Goal: Obtain resource: Download file/media

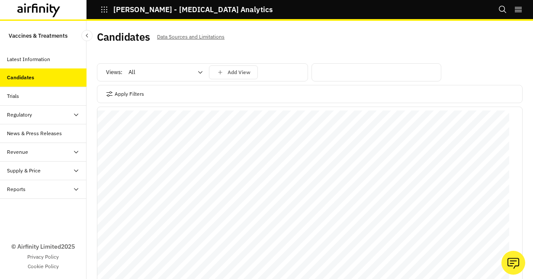
click at [195, 91] on div "Apply Filters" at bounding box center [310, 94] width 426 height 18
click at [128, 95] on button "Apply Filters" at bounding box center [125, 94] width 38 height 14
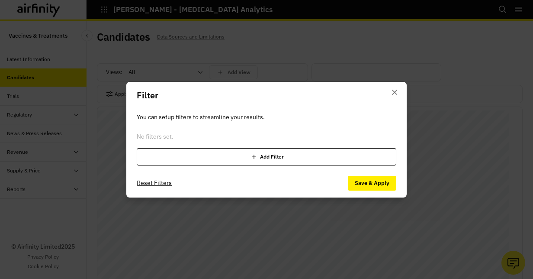
click at [295, 154] on div "Add Filter" at bounding box center [267, 156] width 260 height 17
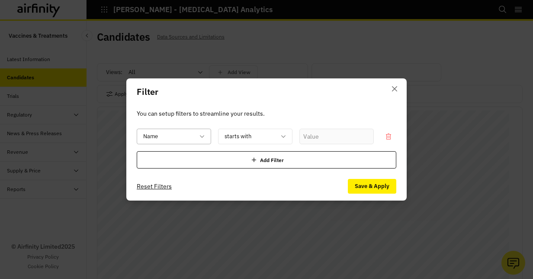
click at [204, 137] on icon at bounding box center [202, 136] width 7 height 7
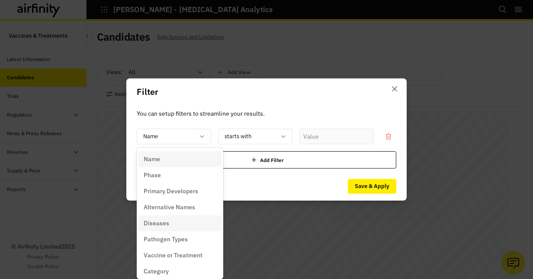
click at [177, 223] on div "Diseases" at bounding box center [180, 223] width 73 height 9
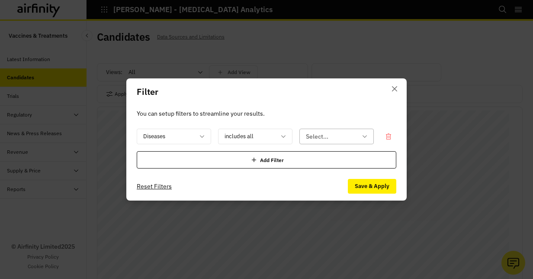
click at [361, 135] on div "Select..." at bounding box center [330, 136] width 61 height 14
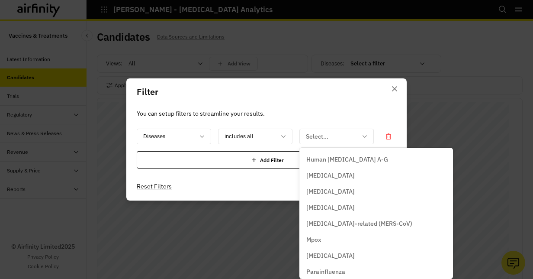
scroll to position [280, 0]
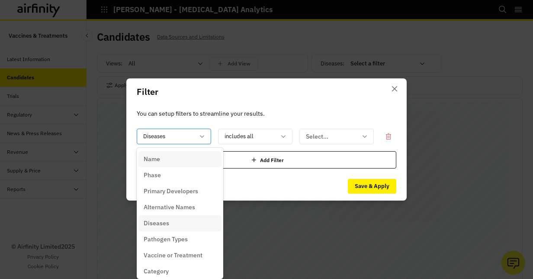
click at [201, 136] on icon at bounding box center [202, 136] width 4 height 3
click at [189, 239] on div "Pathogen Types" at bounding box center [180, 239] width 73 height 9
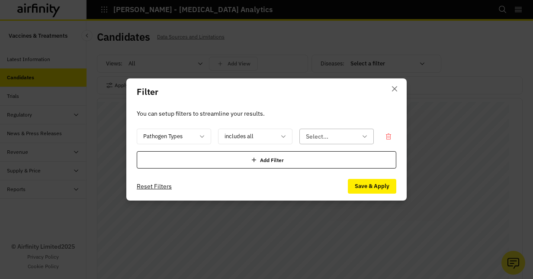
click at [366, 131] on div "Select..." at bounding box center [337, 137] width 74 height 16
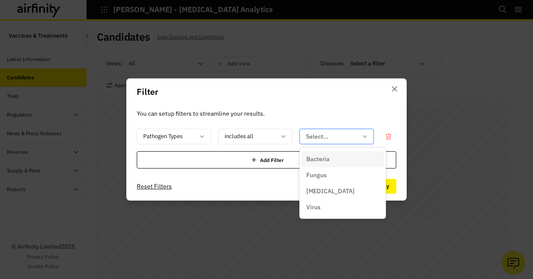
click at [366, 133] on icon at bounding box center [364, 136] width 7 height 7
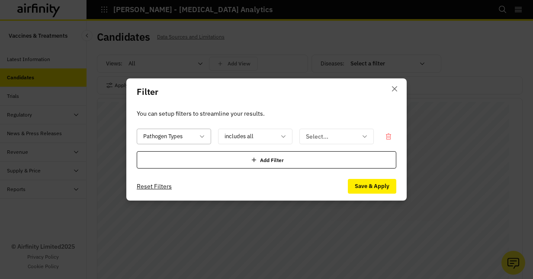
click at [200, 137] on icon at bounding box center [202, 136] width 7 height 7
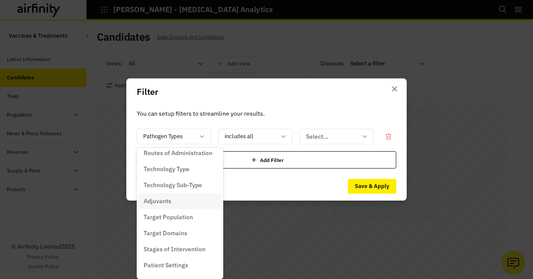
scroll to position [81, 0]
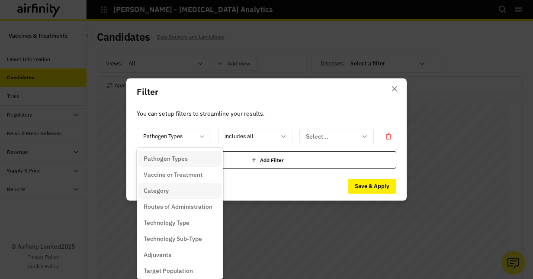
click at [194, 193] on div "Category" at bounding box center [180, 190] width 73 height 9
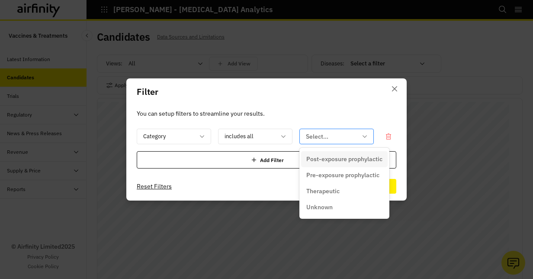
click at [362, 135] on icon at bounding box center [364, 136] width 7 height 7
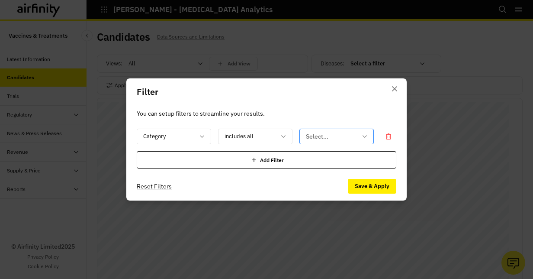
click at [368, 137] on icon at bounding box center [364, 136] width 7 height 7
click at [206, 135] on div "Category" at bounding box center [174, 137] width 74 height 16
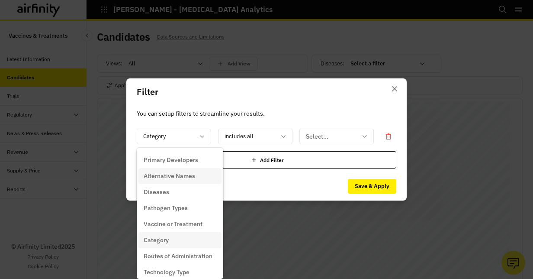
scroll to position [0, 0]
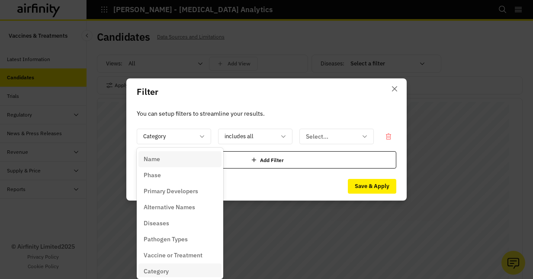
click at [173, 164] on div "Name" at bounding box center [180, 159] width 83 height 16
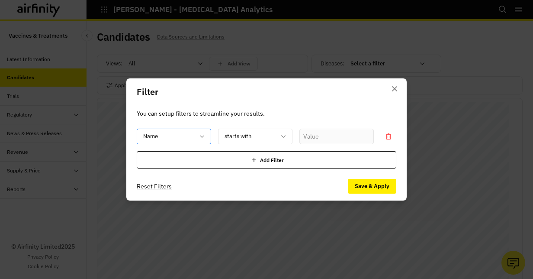
click at [203, 136] on icon at bounding box center [202, 136] width 4 height 3
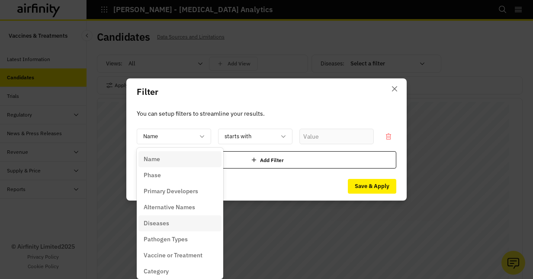
click at [177, 225] on div "Diseases" at bounding box center [180, 223] width 73 height 9
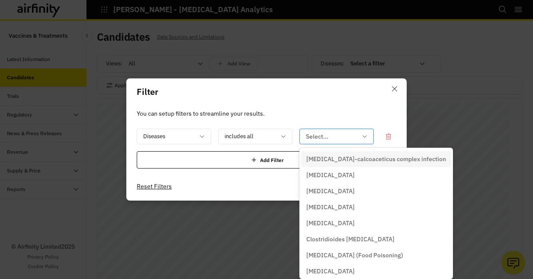
click at [368, 134] on div "Select..." at bounding box center [337, 137] width 74 height 16
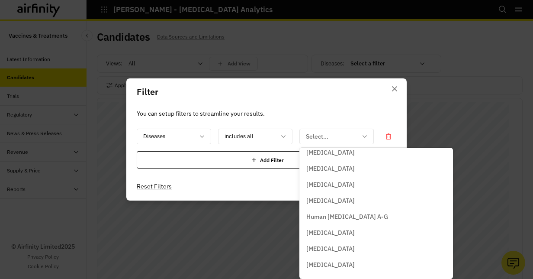
scroll to position [251, 0]
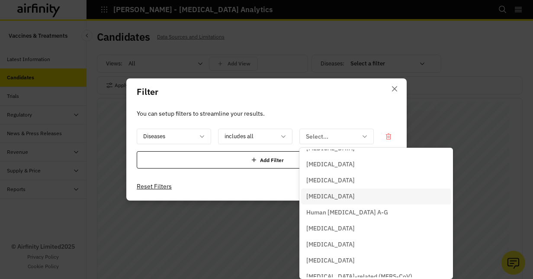
click at [362, 197] on div "[MEDICAL_DATA]" at bounding box center [376, 196] width 140 height 9
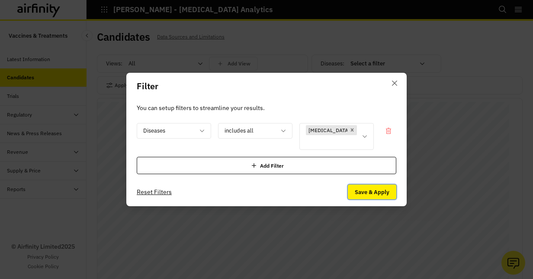
click at [369, 184] on button "Save & Apply" at bounding box center [372, 191] width 48 height 15
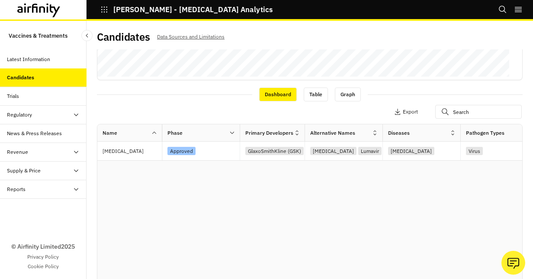
scroll to position [0, 0]
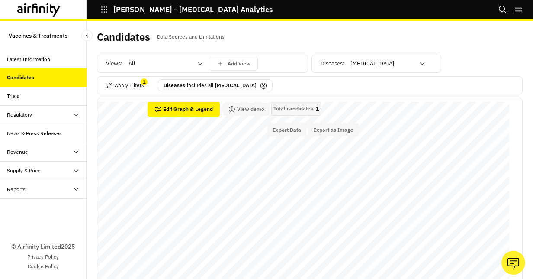
click at [262, 86] on icon at bounding box center [263, 85] width 3 height 3
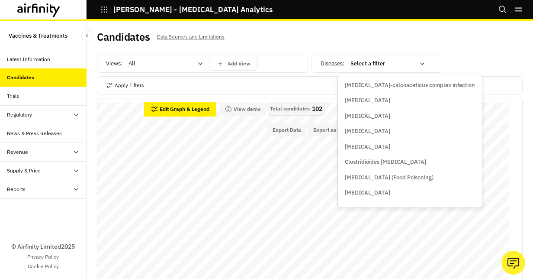
click at [419, 67] on icon at bounding box center [422, 63] width 7 height 7
click at [463, 48] on div "Candidates Data Sources and Limitations" at bounding box center [310, 40] width 426 height 18
click at [419, 61] on icon at bounding box center [422, 63] width 7 height 7
click at [477, 48] on div "Candidates Data Sources and Limitations" at bounding box center [310, 40] width 426 height 18
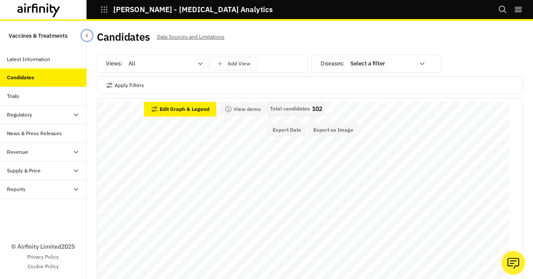
click at [90, 35] on icon "Close Sidebar" at bounding box center [87, 35] width 6 height 6
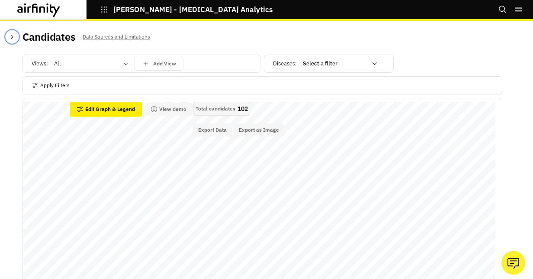
click at [13, 37] on icon "Close Sidebar" at bounding box center [12, 36] width 7 height 7
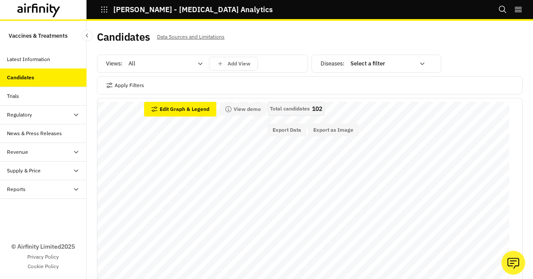
click at [28, 100] on div "Trials" at bounding box center [43, 96] width 87 height 19
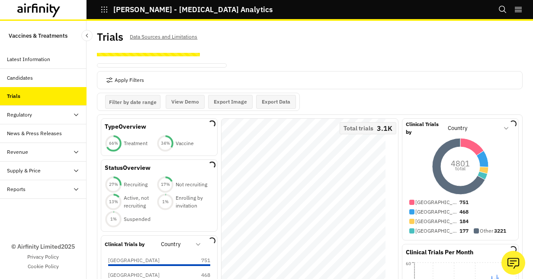
click at [58, 76] on div "Candidates" at bounding box center [47, 78] width 80 height 8
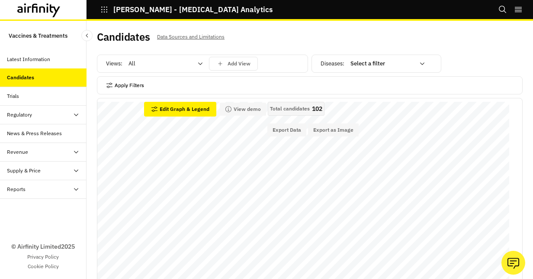
click at [126, 83] on button "Apply Filters" at bounding box center [125, 85] width 38 height 14
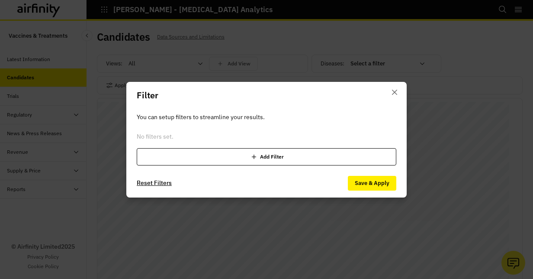
click at [163, 182] on button "Reset Filters" at bounding box center [154, 183] width 35 height 14
click at [154, 182] on button "Reset Filters" at bounding box center [154, 183] width 35 height 14
click at [394, 91] on icon "Close" at bounding box center [394, 92] width 5 height 5
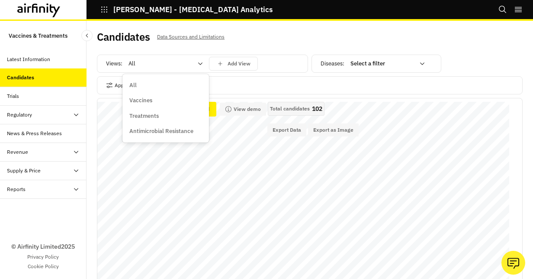
click at [200, 65] on icon at bounding box center [200, 63] width 7 height 7
click at [145, 100] on p "Vaccines" at bounding box center [140, 100] width 23 height 9
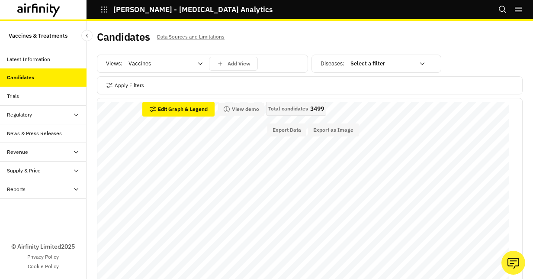
click at [419, 62] on icon at bounding box center [422, 63] width 7 height 7
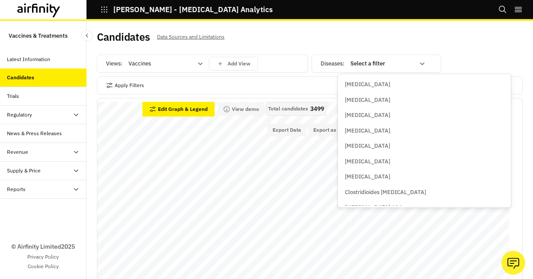
scroll to position [280, 0]
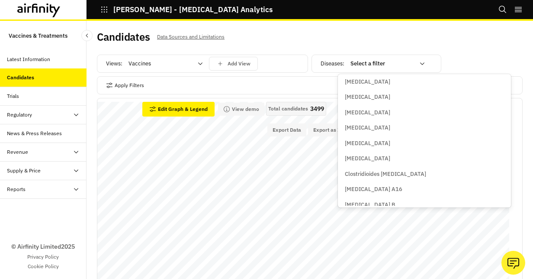
click at [358, 109] on p "[MEDICAL_DATA]" at bounding box center [367, 112] width 45 height 9
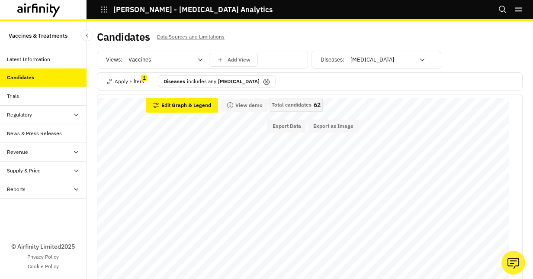
scroll to position [0, 0]
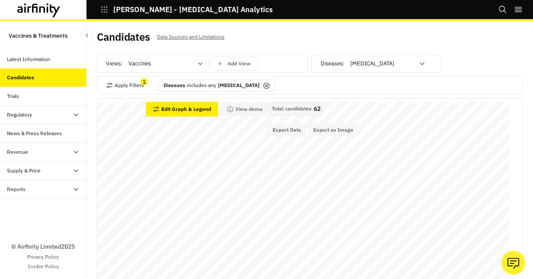
click at [414, 58] on div "[MEDICAL_DATA]" at bounding box center [388, 64] width 87 height 14
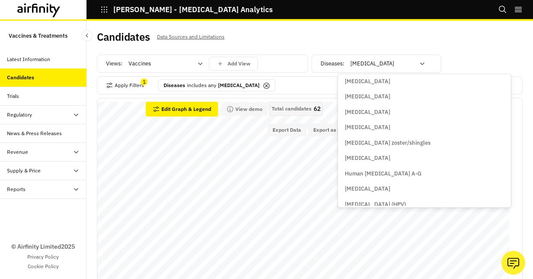
scroll to position [963, 0]
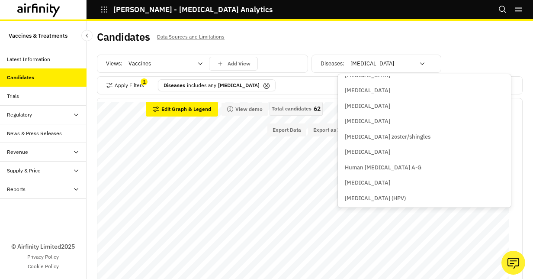
click at [387, 140] on p "[MEDICAL_DATA] zoster/shingles" at bounding box center [388, 136] width 86 height 9
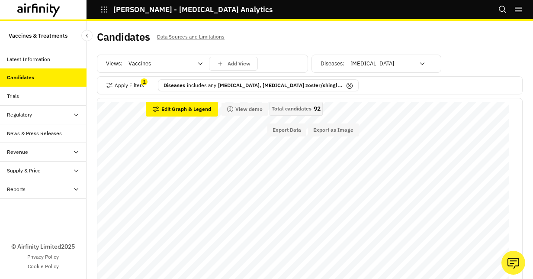
click at [346, 87] on icon at bounding box center [349, 85] width 7 height 7
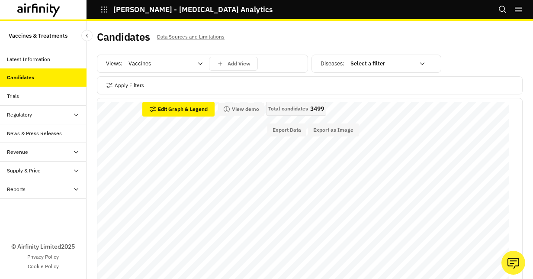
click at [420, 63] on div "Select a filter" at bounding box center [388, 64] width 87 height 14
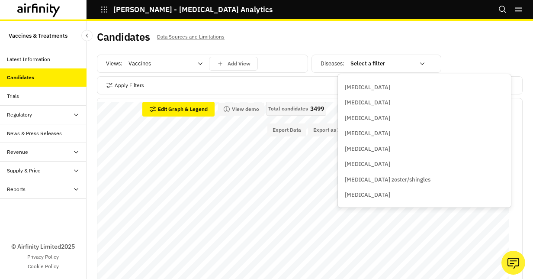
scroll to position [926, 0]
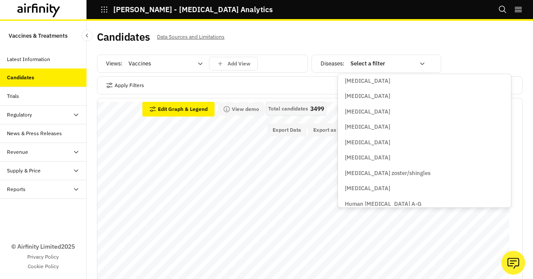
click at [383, 173] on p "[MEDICAL_DATA] zoster/shingles" at bounding box center [388, 173] width 86 height 9
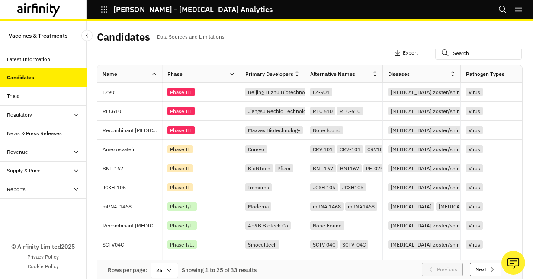
scroll to position [332, 0]
click at [394, 52] on button "Export" at bounding box center [406, 52] width 24 height 14
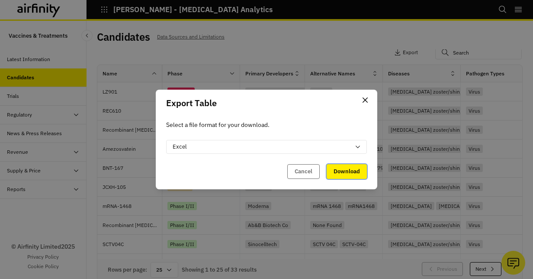
click at [347, 171] on button "Download" at bounding box center [347, 171] width 40 height 15
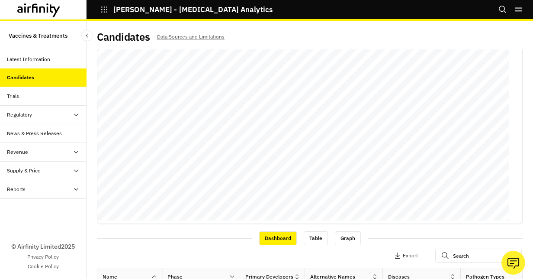
scroll to position [0, 0]
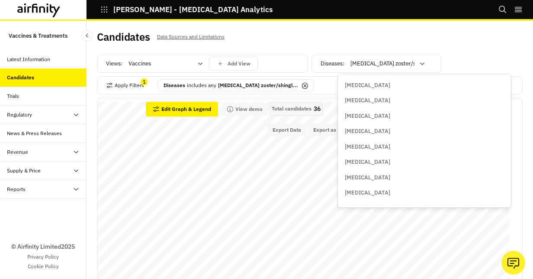
click at [419, 63] on icon at bounding box center [422, 63] width 7 height 7
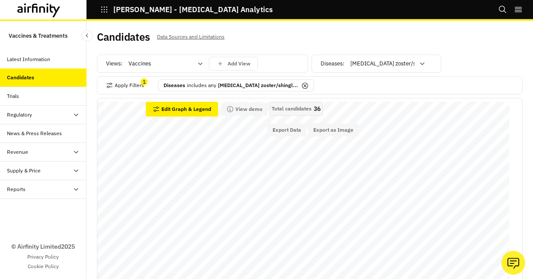
click at [302, 86] on icon at bounding box center [305, 85] width 7 height 7
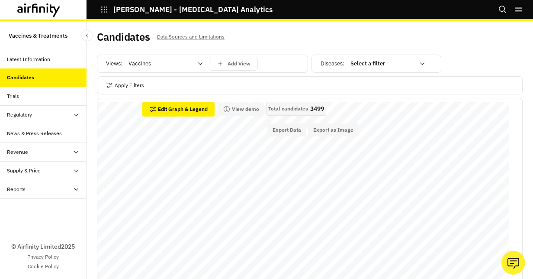
click at [419, 64] on div "Select a filter" at bounding box center [388, 64] width 87 height 14
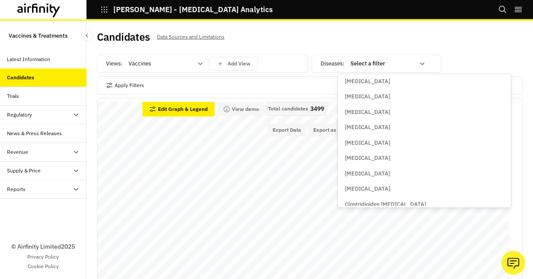
scroll to position [268, 0]
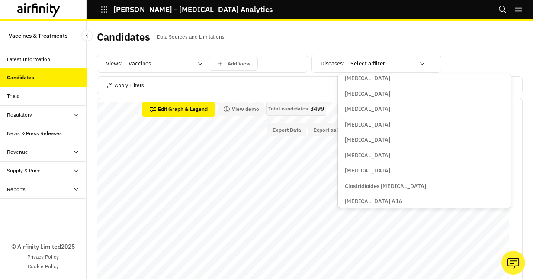
click at [364, 125] on p "[MEDICAL_DATA]" at bounding box center [367, 124] width 45 height 9
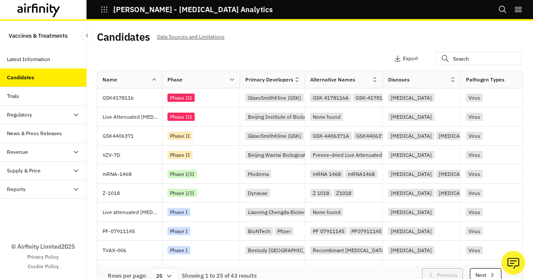
scroll to position [332, 0]
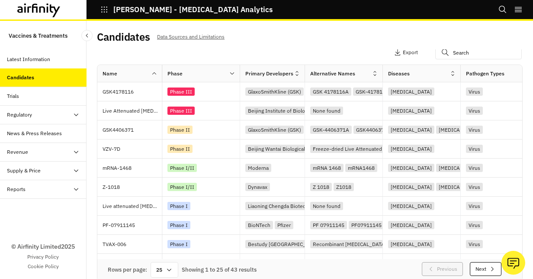
click at [168, 267] on icon at bounding box center [169, 269] width 7 height 7
click at [165, 189] on div "50" at bounding box center [164, 193] width 25 height 19
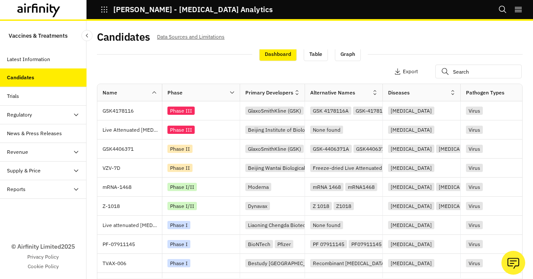
click at [233, 92] on icon at bounding box center [232, 92] width 4 height 2
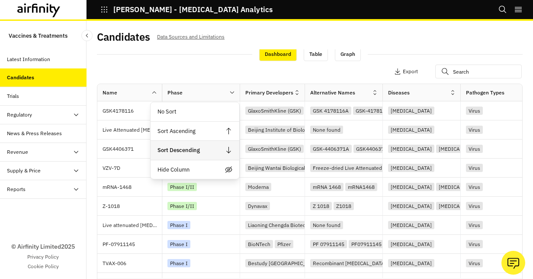
click at [196, 148] on div "Sort Descending" at bounding box center [195, 150] width 89 height 19
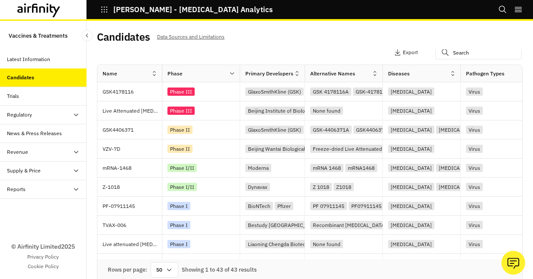
scroll to position [0, 0]
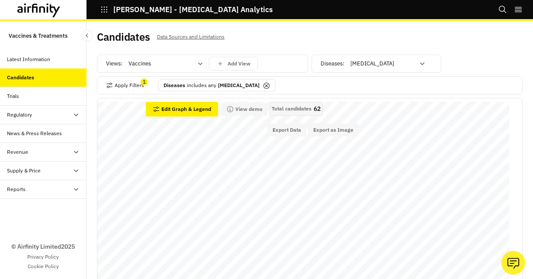
click at [263, 84] on icon at bounding box center [266, 85] width 7 height 7
click at [419, 61] on icon at bounding box center [422, 63] width 7 height 7
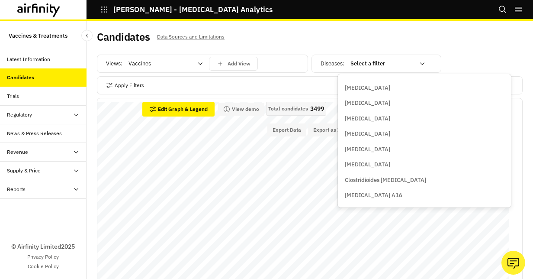
scroll to position [311, 0]
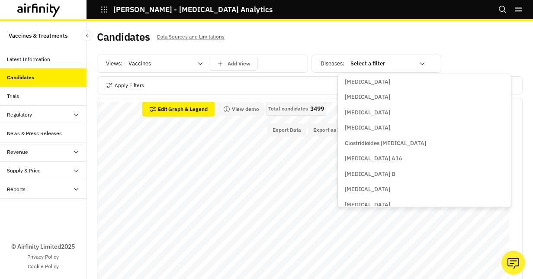
click at [385, 140] on p "Clostridioides [MEDICAL_DATA]" at bounding box center [385, 143] width 81 height 9
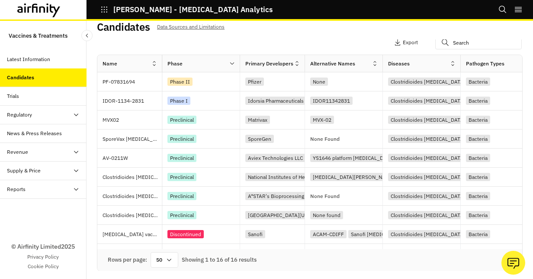
scroll to position [306, 0]
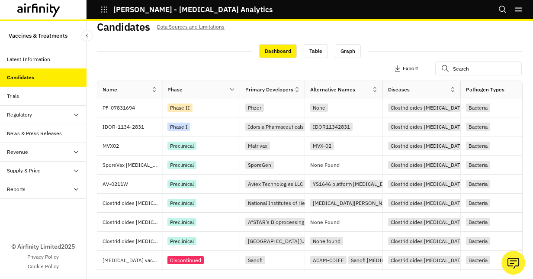
click at [394, 66] on button "Export" at bounding box center [406, 68] width 24 height 14
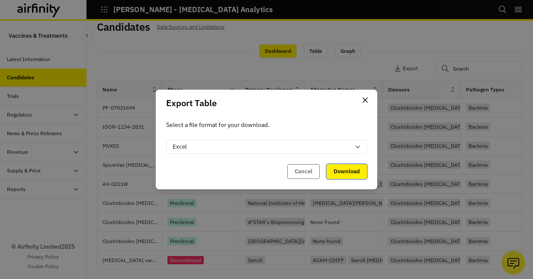
click at [355, 171] on button "Download" at bounding box center [347, 171] width 40 height 15
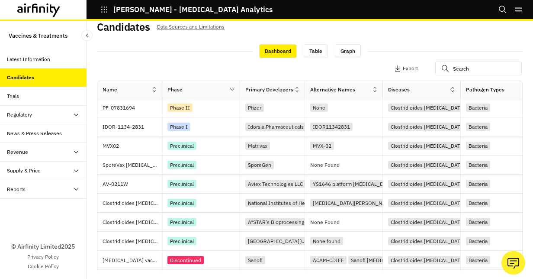
click at [519, 53] on div "Candidates Data Sources and Limitations Views: Vaccines Add View Diseases : Clo…" at bounding box center [310, 150] width 447 height 258
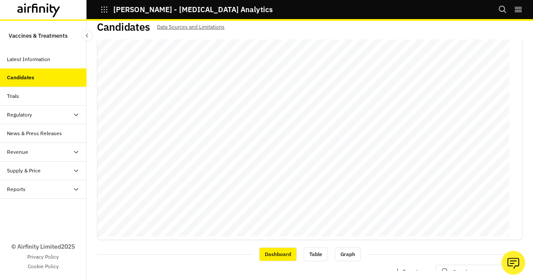
scroll to position [0, 0]
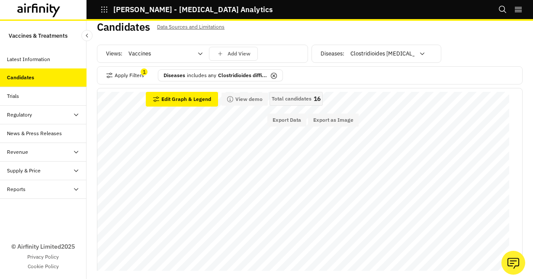
click at [274, 74] on icon at bounding box center [274, 75] width 7 height 7
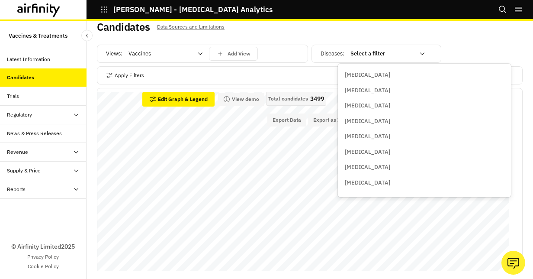
click at [419, 55] on icon at bounding box center [422, 53] width 7 height 7
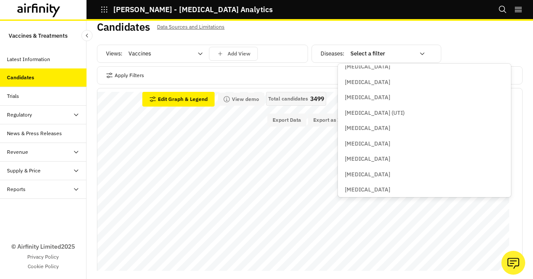
click at [376, 126] on p "[MEDICAL_DATA]" at bounding box center [367, 128] width 45 height 9
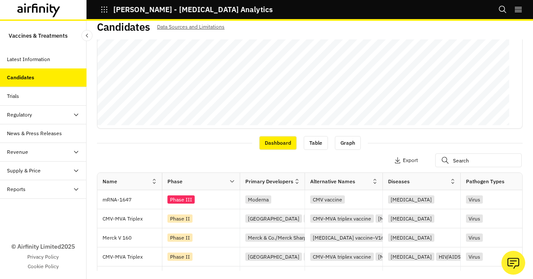
scroll to position [285, 0]
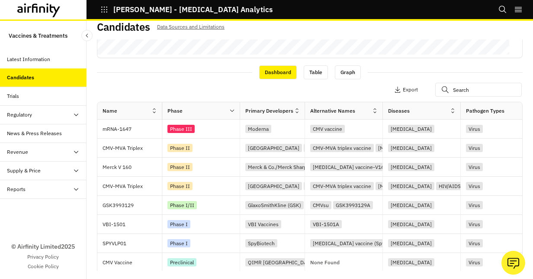
click at [229, 109] on icon at bounding box center [232, 110] width 6 height 6
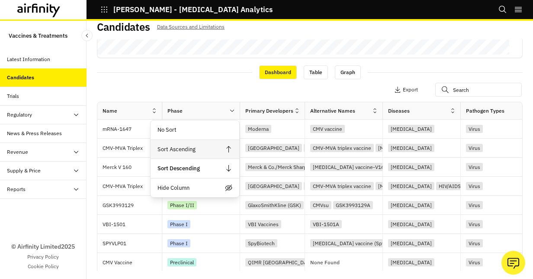
click at [216, 145] on div "Sort Ascending" at bounding box center [195, 149] width 89 height 19
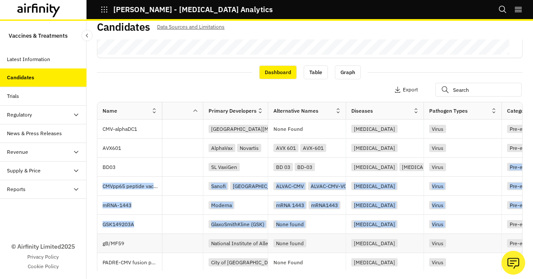
scroll to position [0, 43]
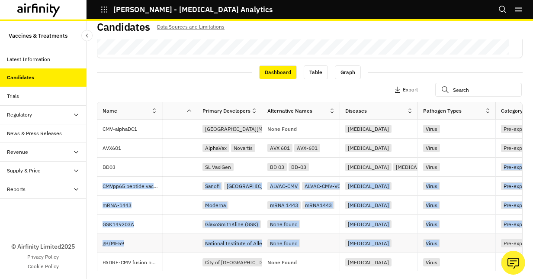
drag, startPoint x: 507, startPoint y: 171, endPoint x: 499, endPoint y: 237, distance: 66.3
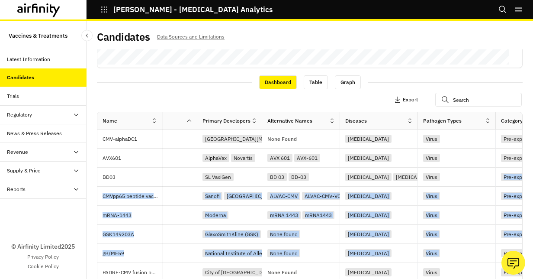
click at [403, 97] on p "Export" at bounding box center [410, 100] width 15 height 6
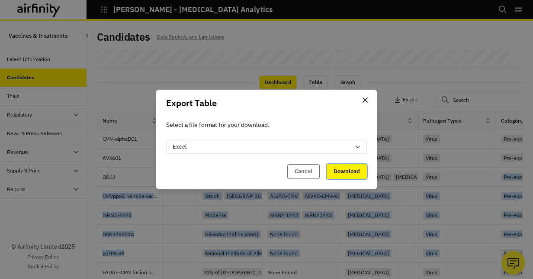
drag, startPoint x: 348, startPoint y: 172, endPoint x: 361, endPoint y: 175, distance: 13.2
click at [349, 172] on button "Download" at bounding box center [347, 171] width 40 height 15
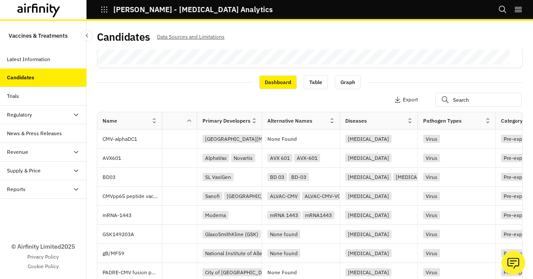
click at [519, 63] on div "Candidates Data Sources and Limitations Views: Vaccines Add View Diseases : [ME…" at bounding box center [310, 150] width 447 height 258
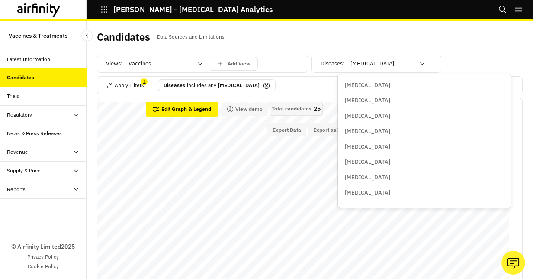
click at [419, 61] on icon at bounding box center [422, 63] width 7 height 7
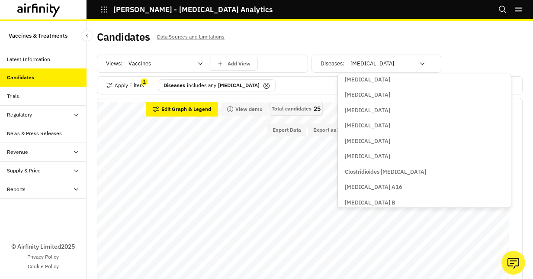
scroll to position [300, 0]
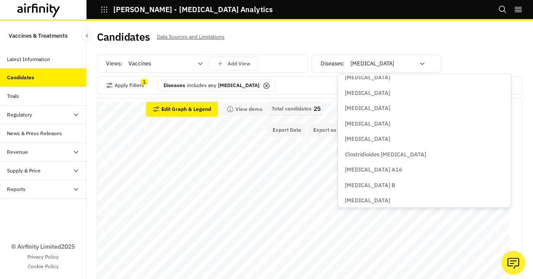
click at [357, 124] on p "[MEDICAL_DATA]" at bounding box center [367, 123] width 45 height 9
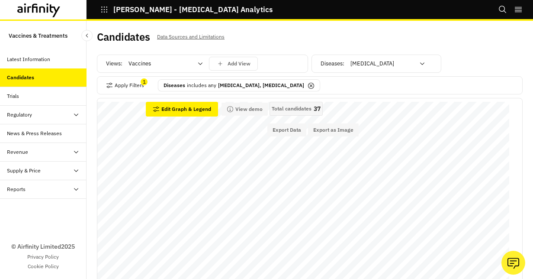
click at [310, 86] on icon at bounding box center [311, 85] width 3 height 3
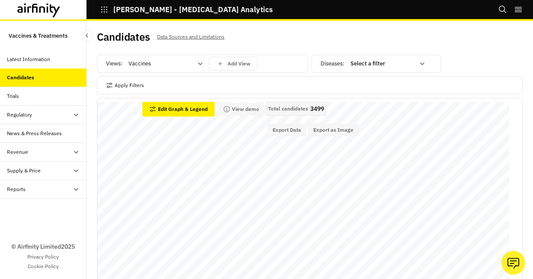
click at [412, 66] on div "Select a filter" at bounding box center [382, 64] width 74 height 14
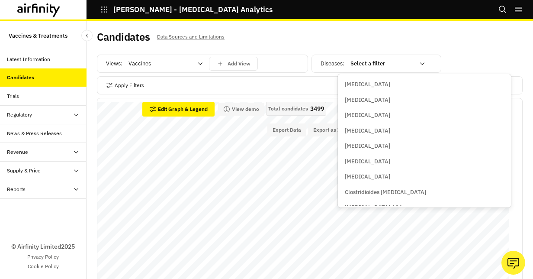
scroll to position [268, 0]
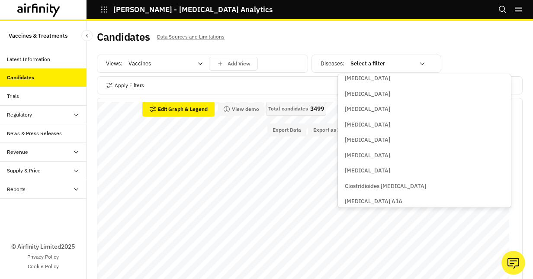
click at [361, 158] on p "[MEDICAL_DATA]" at bounding box center [367, 155] width 45 height 9
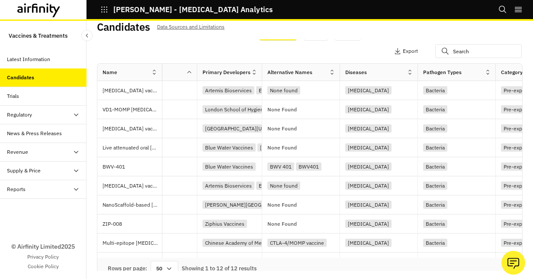
scroll to position [327, 0]
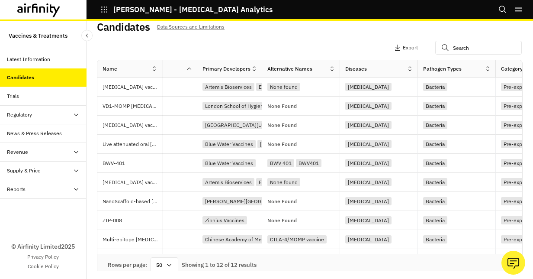
click at [189, 67] on icon at bounding box center [189, 68] width 6 height 6
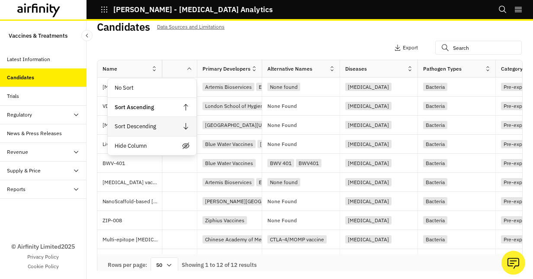
click at [164, 123] on div "Sort Descending" at bounding box center [152, 126] width 89 height 19
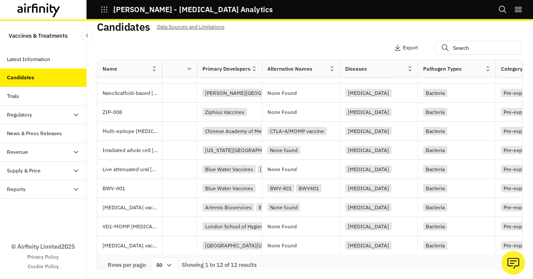
scroll to position [54, 43]
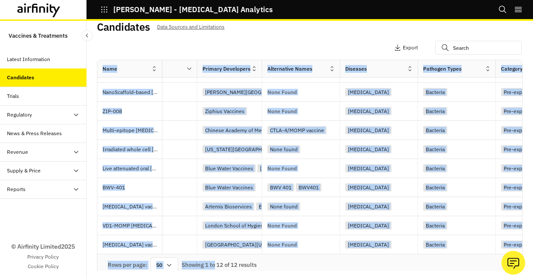
drag, startPoint x: 214, startPoint y: 253, endPoint x: 244, endPoint y: 253, distance: 29.4
click at [244, 253] on div "Name Phase Primary Developers Alternative Names Diseases Pathogen Types Categor…" at bounding box center [309, 168] width 425 height 216
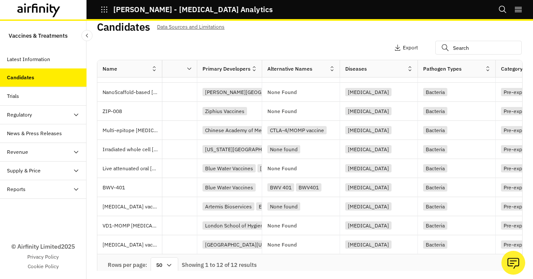
drag, startPoint x: 244, startPoint y: 253, endPoint x: 285, endPoint y: 269, distance: 44.1
click at [299, 270] on div "Rows per page: 50 Showing 1 to 12 of 12 results" at bounding box center [309, 265] width 425 height 22
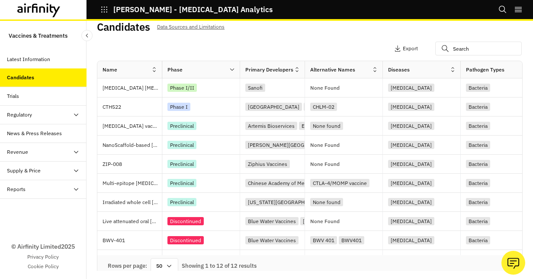
scroll to position [0, 0]
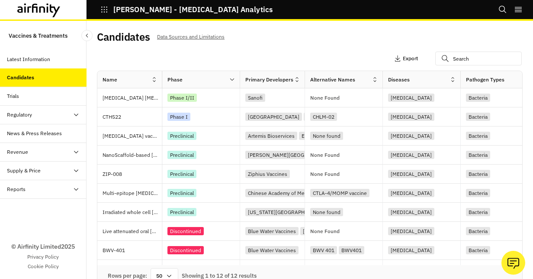
click at [403, 56] on p "Export" at bounding box center [410, 58] width 15 height 6
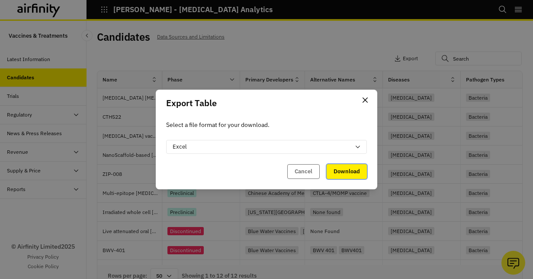
click at [341, 171] on button "Download" at bounding box center [347, 171] width 40 height 15
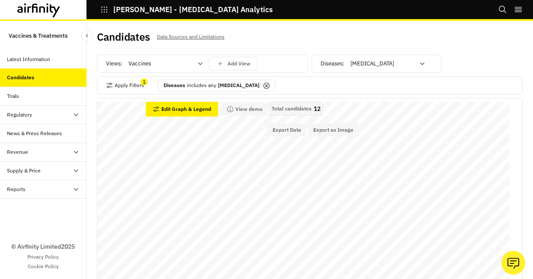
click at [265, 86] on icon at bounding box center [266, 85] width 3 height 3
click at [420, 64] on div "Select a filter" at bounding box center [388, 64] width 87 height 14
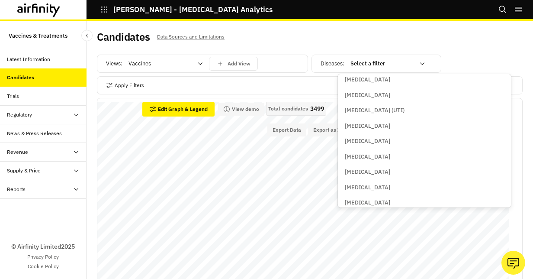
scroll to position [463, 0]
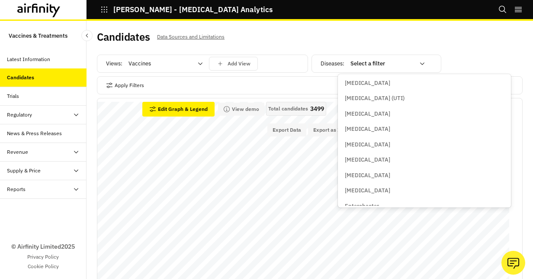
click at [362, 132] on p "[MEDICAL_DATA]" at bounding box center [367, 129] width 45 height 9
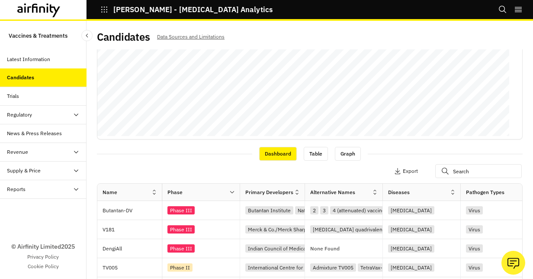
scroll to position [216, 0]
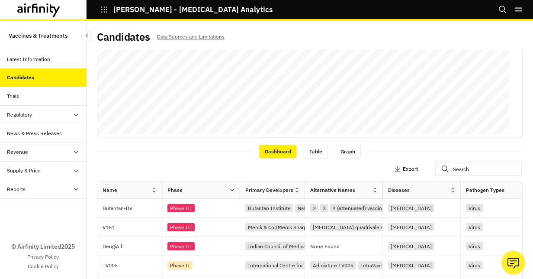
click at [403, 168] on p "Export" at bounding box center [410, 169] width 15 height 6
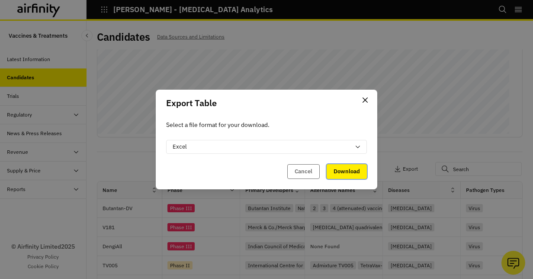
click at [342, 171] on button "Download" at bounding box center [347, 171] width 40 height 15
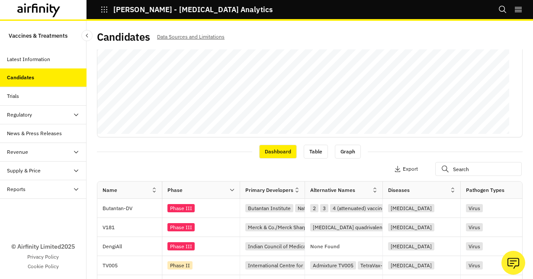
click at [519, 81] on div "Candidates Data Sources and Limitations Views: Vaccines Add View Diseases : [ME…" at bounding box center [310, 150] width 447 height 258
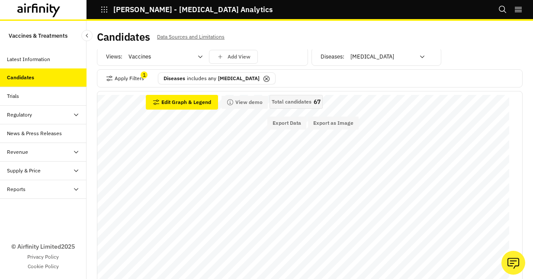
scroll to position [0, 0]
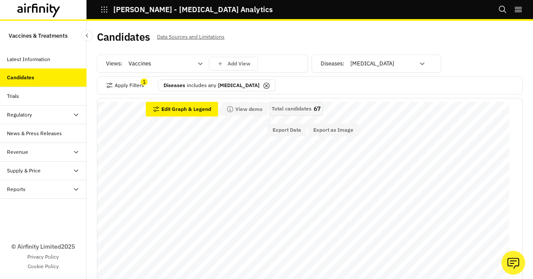
click at [263, 85] on icon at bounding box center [266, 85] width 7 height 7
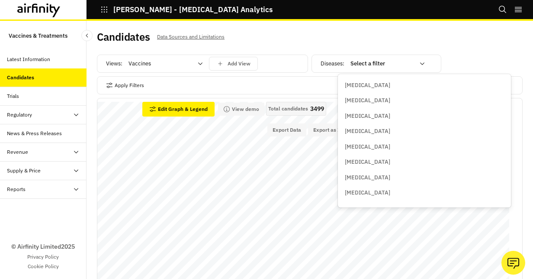
click at [422, 61] on div "Select a filter" at bounding box center [388, 64] width 87 height 14
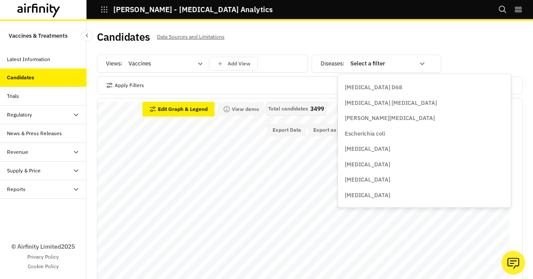
click at [368, 121] on p "[PERSON_NAME][MEDICAL_DATA]" at bounding box center [390, 118] width 90 height 9
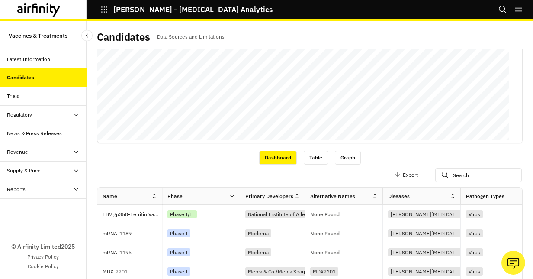
scroll to position [258, 0]
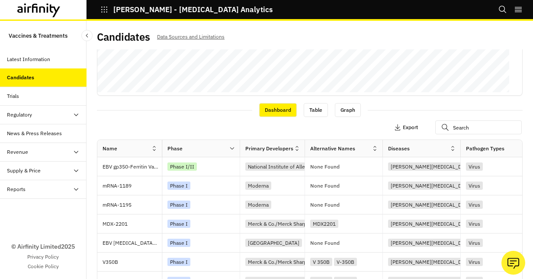
click at [403, 124] on p "Export" at bounding box center [410, 127] width 15 height 6
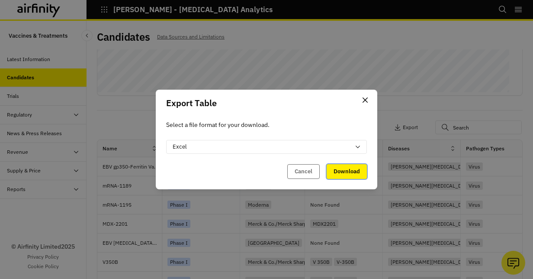
click at [342, 172] on button "Download" at bounding box center [347, 171] width 40 height 15
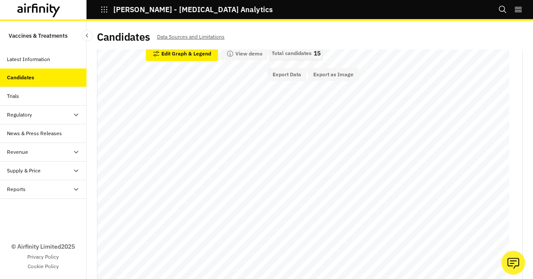
scroll to position [0, 0]
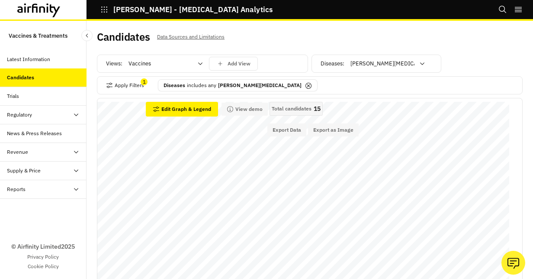
click at [305, 86] on icon at bounding box center [308, 85] width 7 height 7
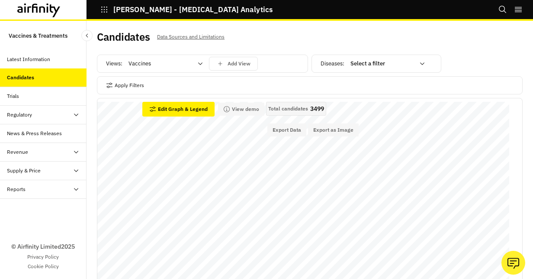
click at [420, 62] on icon at bounding box center [422, 63] width 4 height 3
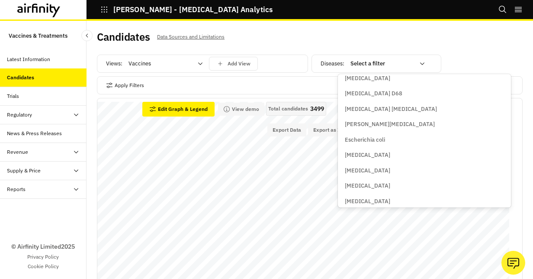
scroll to position [640, 0]
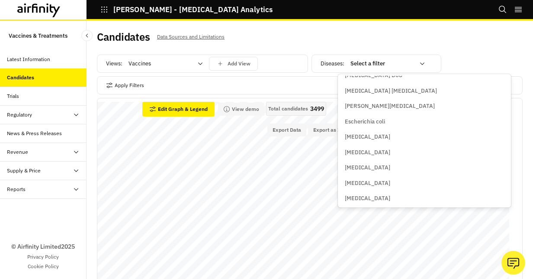
click at [372, 119] on p "Escherichia coli" at bounding box center [365, 121] width 40 height 9
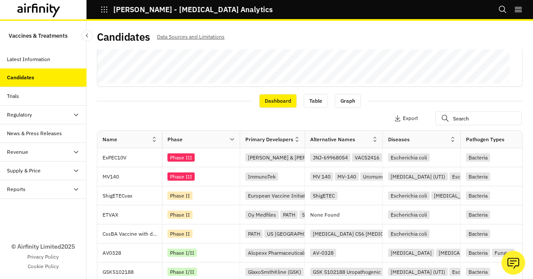
scroll to position [284, 0]
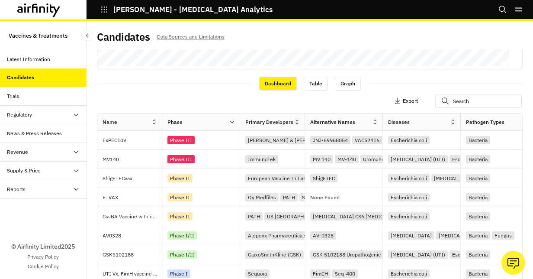
click at [403, 98] on p "Export" at bounding box center [410, 101] width 15 height 6
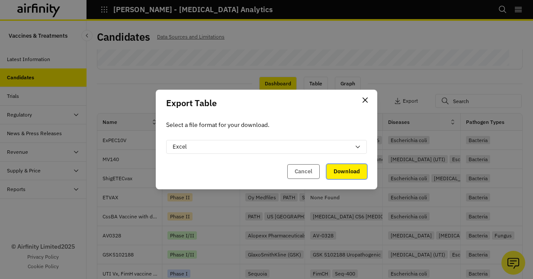
click at [348, 169] on button "Download" at bounding box center [347, 171] width 40 height 15
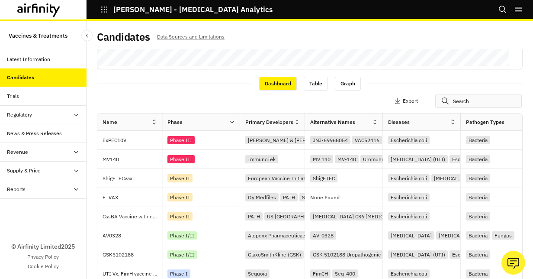
drag, startPoint x: 522, startPoint y: 84, endPoint x: 504, endPoint y: 96, distance: 21.0
click at [522, 84] on div "Candidates Data Sources and Limitations Views: Vaccines Add View Diseases : Esc…" at bounding box center [310, 150] width 447 height 258
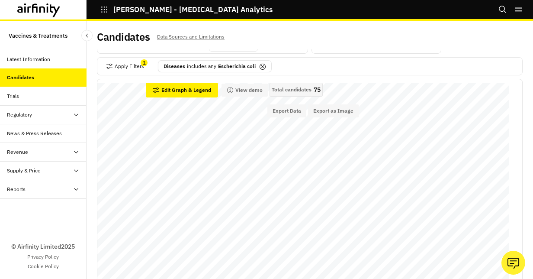
scroll to position [0, 0]
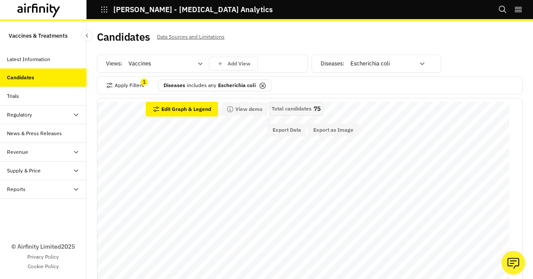
click at [419, 64] on icon at bounding box center [422, 63] width 7 height 7
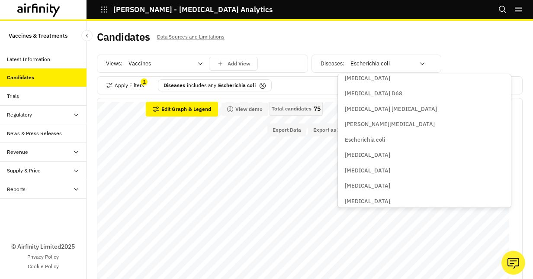
scroll to position [658, 0]
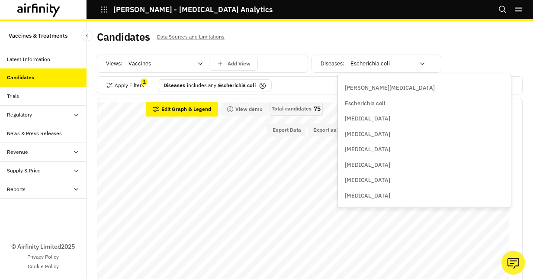
click at [362, 150] on p "[MEDICAL_DATA]" at bounding box center [367, 149] width 45 height 9
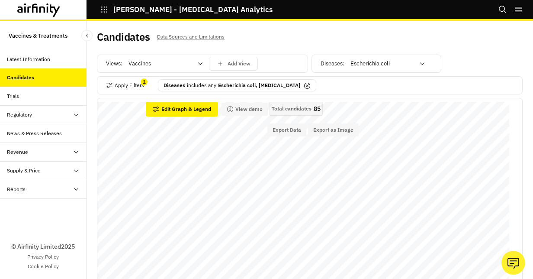
click at [304, 86] on icon at bounding box center [307, 85] width 7 height 7
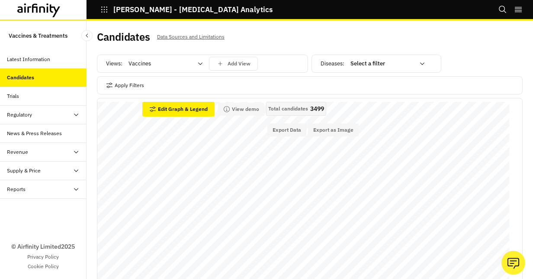
click at [419, 61] on icon at bounding box center [422, 63] width 7 height 7
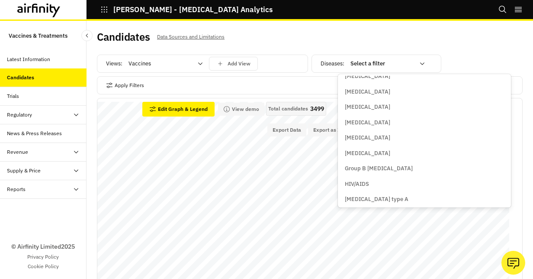
scroll to position [676, 0]
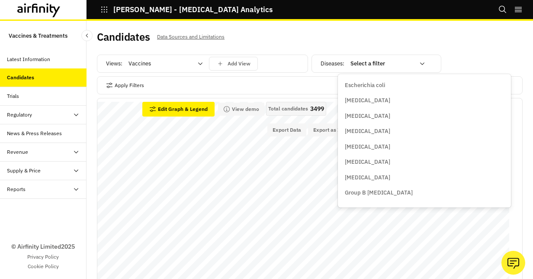
click at [366, 129] on p "[MEDICAL_DATA]" at bounding box center [367, 131] width 45 height 9
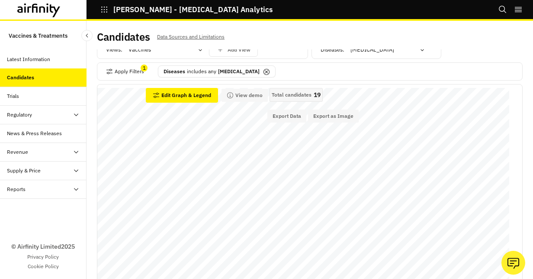
scroll to position [0, 0]
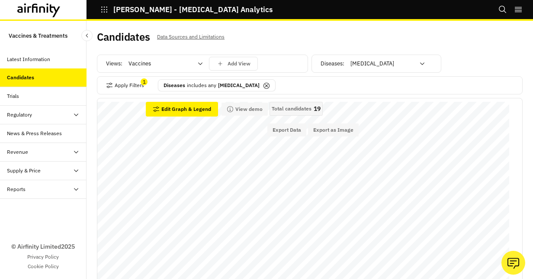
click at [265, 84] on icon at bounding box center [266, 85] width 3 height 3
click at [419, 63] on icon at bounding box center [422, 63] width 7 height 7
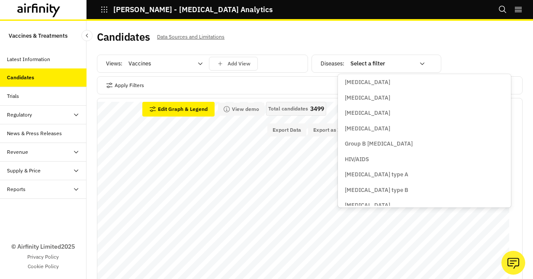
scroll to position [719, 0]
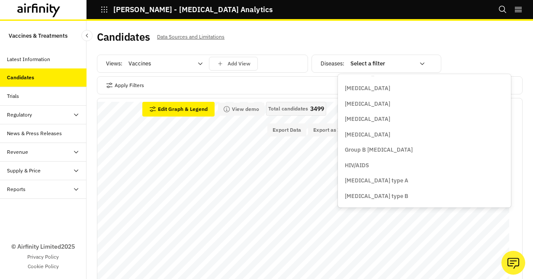
click at [357, 85] on p "[MEDICAL_DATA]" at bounding box center [367, 88] width 45 height 9
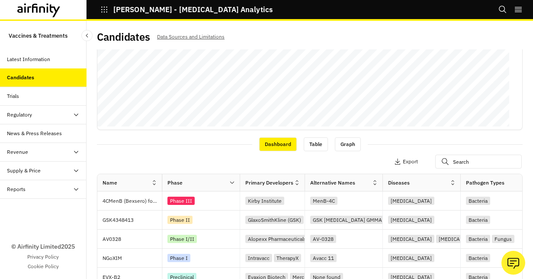
scroll to position [222, 0]
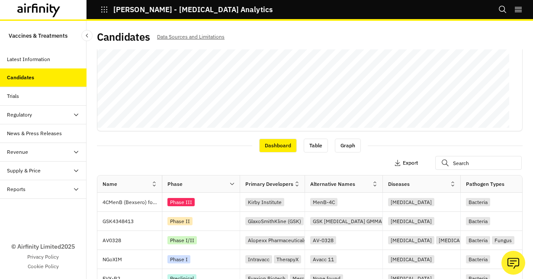
click at [394, 162] on icon "button" at bounding box center [397, 162] width 7 height 7
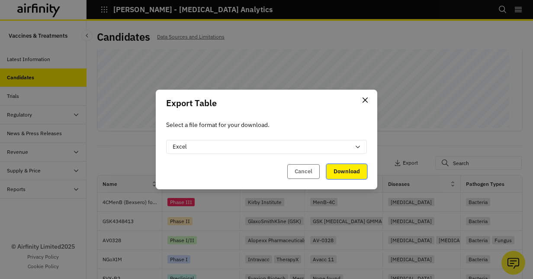
click at [343, 171] on button "Download" at bounding box center [347, 171] width 40 height 15
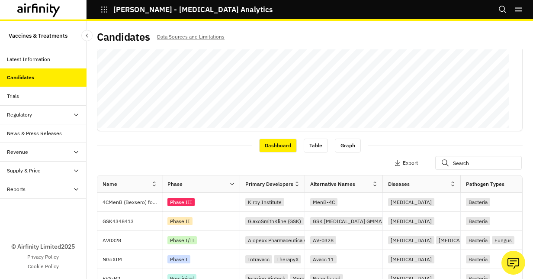
click at [518, 91] on div "Candidates Data Sources and Limitations Views: Vaccines Add View Diseases : [ME…" at bounding box center [310, 150] width 447 height 258
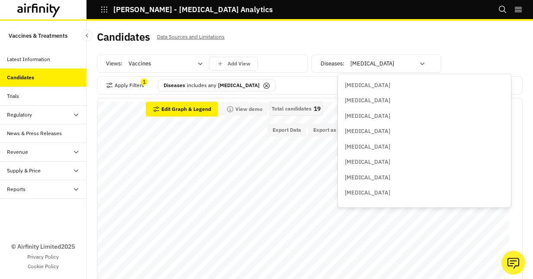
click at [421, 64] on div "[MEDICAL_DATA]" at bounding box center [388, 64] width 87 height 14
click at [264, 84] on icon at bounding box center [267, 86] width 6 height 6
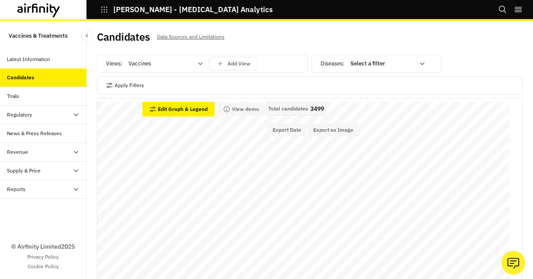
click at [419, 61] on icon at bounding box center [422, 63] width 7 height 7
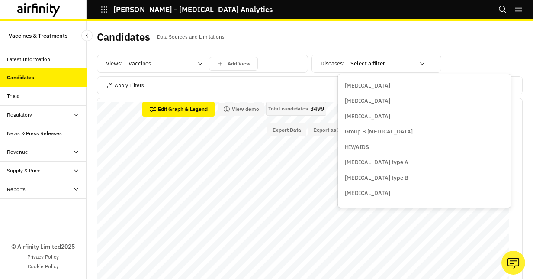
scroll to position [700, 0]
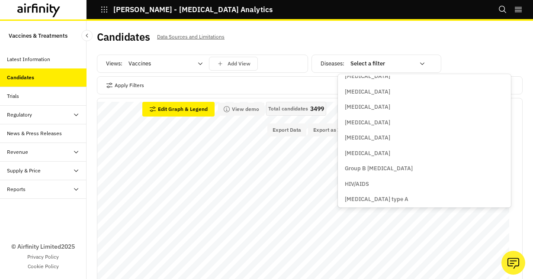
click at [374, 123] on p "[MEDICAL_DATA]" at bounding box center [367, 122] width 45 height 9
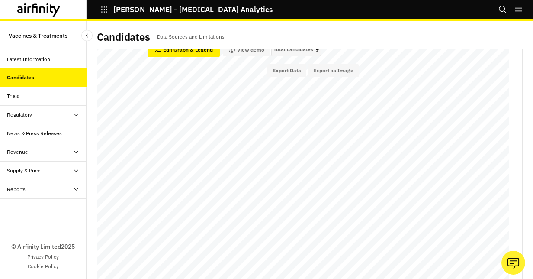
scroll to position [7, 0]
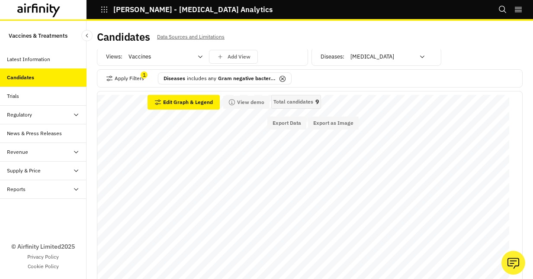
click at [280, 79] on icon at bounding box center [282, 78] width 7 height 7
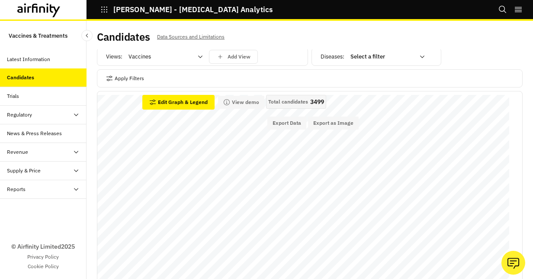
click at [419, 57] on icon at bounding box center [422, 56] width 7 height 7
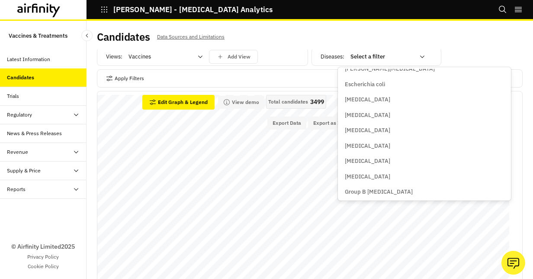
scroll to position [676, 0]
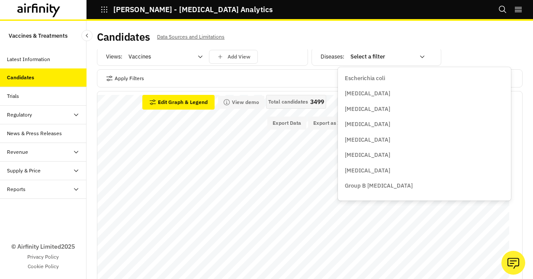
click at [394, 150] on div "[MEDICAL_DATA]" at bounding box center [425, 155] width 170 height 16
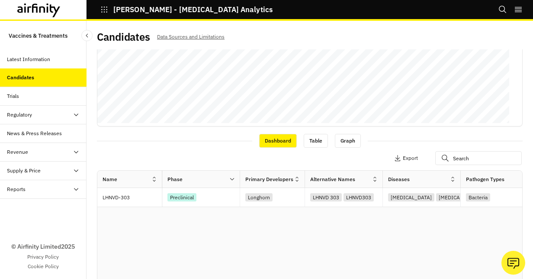
scroll to position [0, 0]
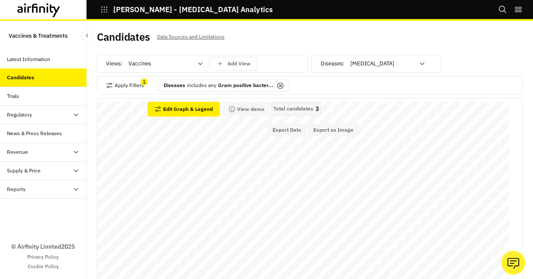
click at [279, 86] on icon at bounding box center [280, 85] width 7 height 7
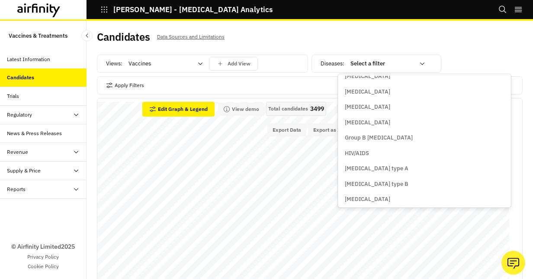
scroll to position [737, 0]
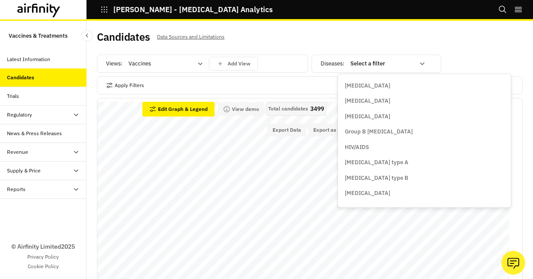
click at [387, 133] on p "Group B [MEDICAL_DATA]" at bounding box center [379, 131] width 68 height 9
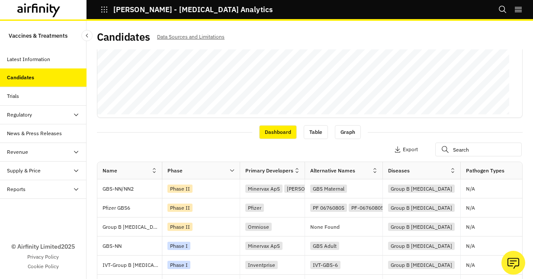
scroll to position [178, 0]
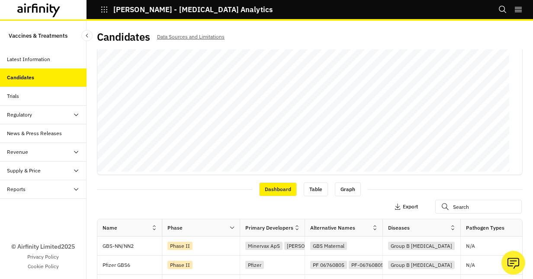
click at [403, 207] on p "Export" at bounding box center [410, 206] width 15 height 6
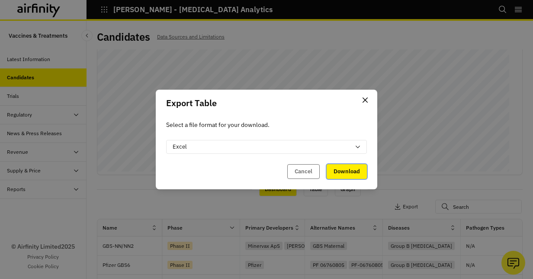
click at [343, 168] on button "Download" at bounding box center [347, 171] width 40 height 15
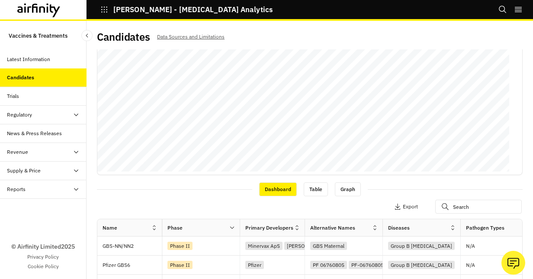
click at [516, 80] on div "Candidates Data Sources and Limitations Views: Vaccines Add View Diseases : Gro…" at bounding box center [310, 150] width 447 height 258
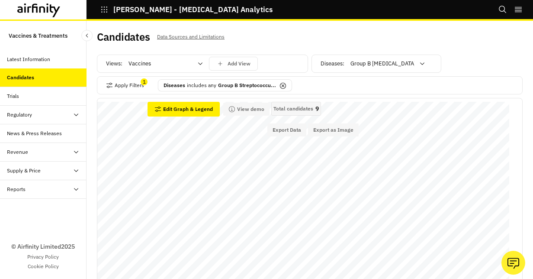
click at [281, 87] on icon at bounding box center [283, 85] width 7 height 7
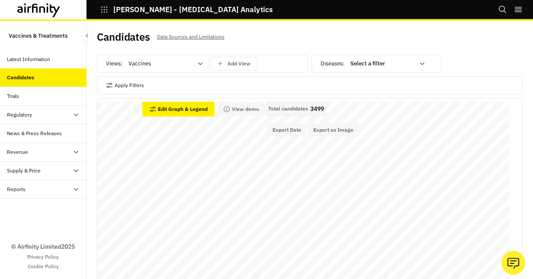
click at [422, 62] on div "Select a filter" at bounding box center [388, 64] width 87 height 14
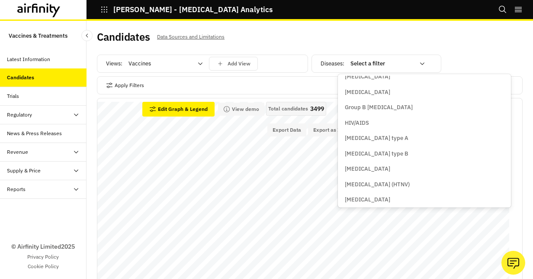
scroll to position [774, 0]
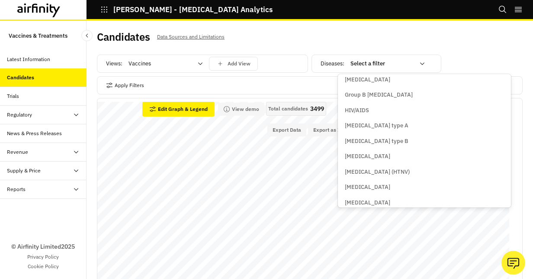
click at [390, 160] on p "[MEDICAL_DATA]" at bounding box center [367, 156] width 45 height 9
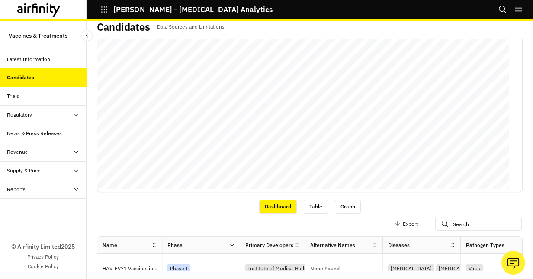
scroll to position [0, 0]
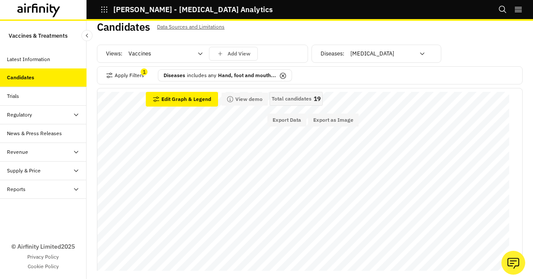
drag, startPoint x: 279, startPoint y: 75, endPoint x: 477, endPoint y: 62, distance: 199.1
click at [280, 74] on icon at bounding box center [283, 75] width 7 height 7
click at [419, 52] on icon at bounding box center [422, 53] width 7 height 7
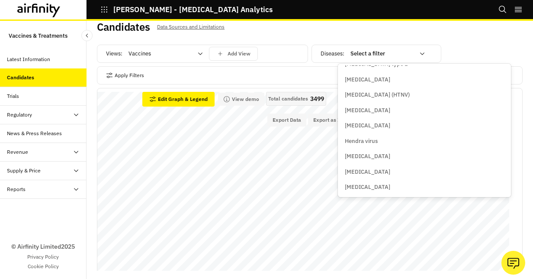
scroll to position [816, 0]
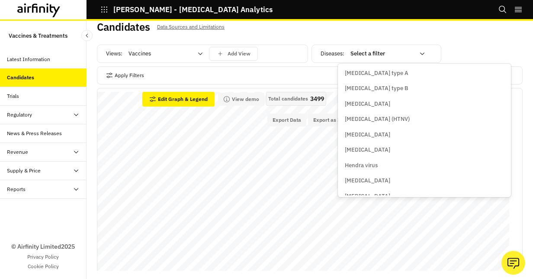
click at [387, 147] on p "[MEDICAL_DATA]" at bounding box center [367, 149] width 45 height 9
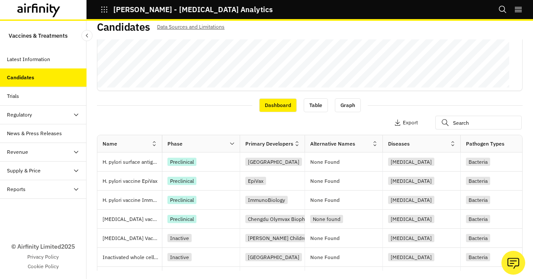
scroll to position [285, 0]
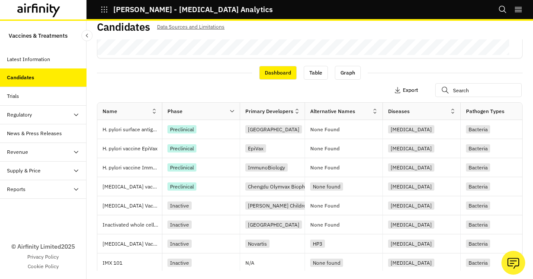
click at [403, 90] on p "Export" at bounding box center [410, 90] width 15 height 6
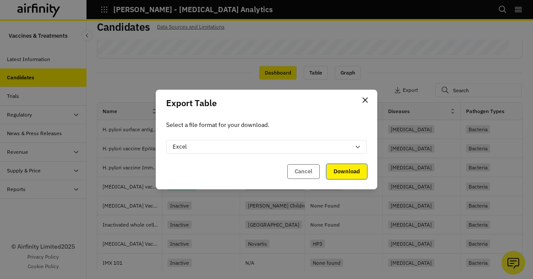
click at [349, 174] on button "Download" at bounding box center [347, 171] width 40 height 15
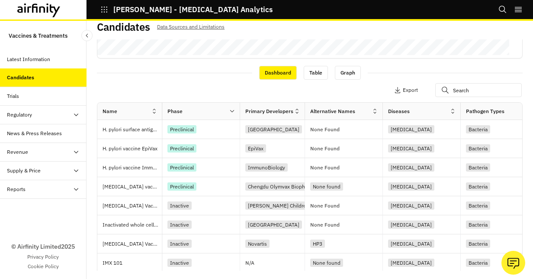
click at [521, 117] on div "Candidates Data Sources and Limitations Views: Vaccines Add View Diseases : [ME…" at bounding box center [310, 150] width 447 height 258
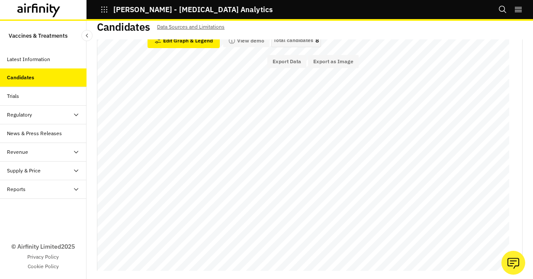
scroll to position [0, 0]
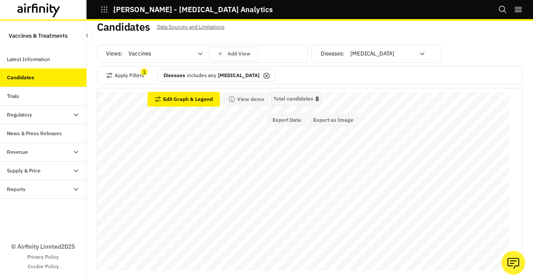
click at [270, 73] on icon at bounding box center [267, 76] width 6 height 6
click at [419, 52] on icon at bounding box center [422, 53] width 7 height 7
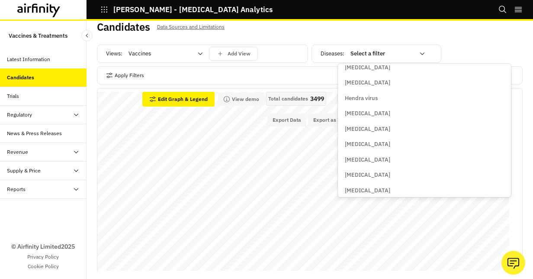
scroll to position [895, 0]
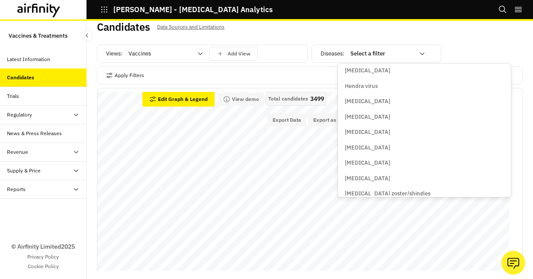
click at [366, 129] on p "[MEDICAL_DATA]" at bounding box center [367, 132] width 45 height 9
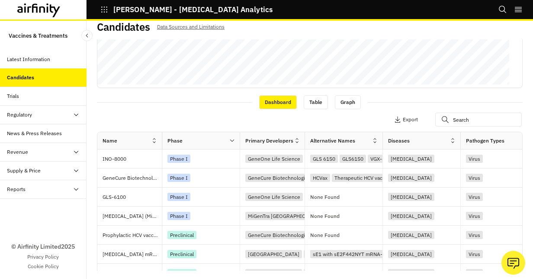
scroll to position [332, 0]
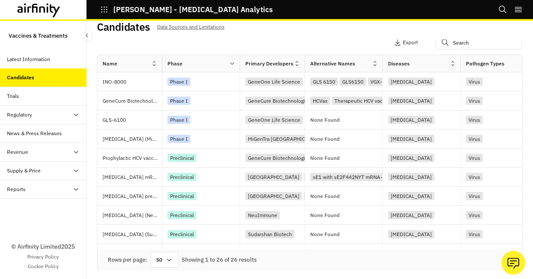
drag, startPoint x: 198, startPoint y: 246, endPoint x: 224, endPoint y: 247, distance: 26.0
click at [224, 247] on div "Name Phase Primary Developers Alternative Names Diseases Pathogen Types Categor…" at bounding box center [309, 152] width 425 height 194
drag, startPoint x: 210, startPoint y: 248, endPoint x: 235, endPoint y: 248, distance: 25.1
click at [235, 249] on div "Rows per page: 50 Showing 1 to 26 of 26 results" at bounding box center [309, 260] width 425 height 22
drag, startPoint x: 235, startPoint y: 248, endPoint x: 209, endPoint y: 246, distance: 26.5
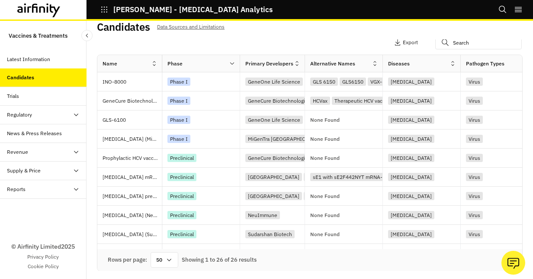
click at [209, 246] on div "Name Phase Primary Developers Alternative Names Diseases Pathogen Types Categor…" at bounding box center [309, 152] width 425 height 194
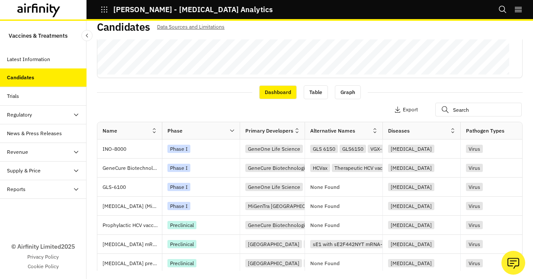
scroll to position [217, 0]
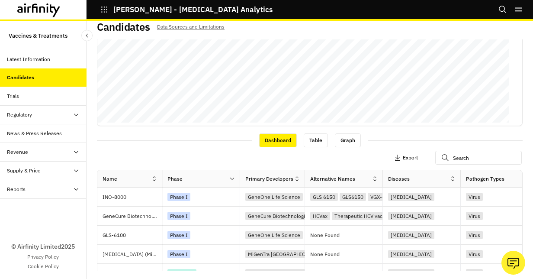
click at [403, 158] on p "Export" at bounding box center [410, 158] width 15 height 6
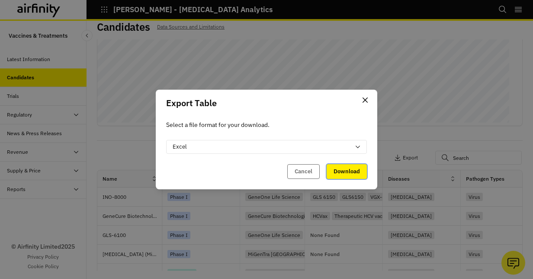
drag, startPoint x: 349, startPoint y: 169, endPoint x: 354, endPoint y: 172, distance: 6.4
click at [349, 169] on button "Download" at bounding box center [347, 171] width 40 height 15
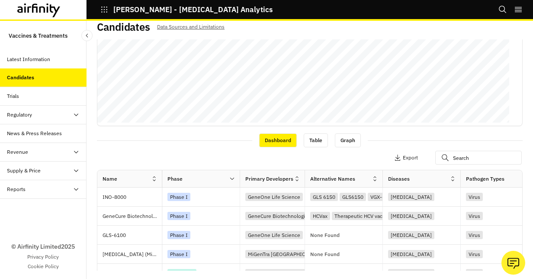
click at [223, 132] on div "Dashboard Table Graph" at bounding box center [310, 139] width 426 height 15
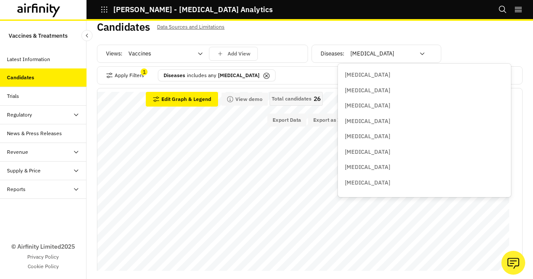
click at [419, 49] on div "[MEDICAL_DATA]" at bounding box center [388, 54] width 87 height 14
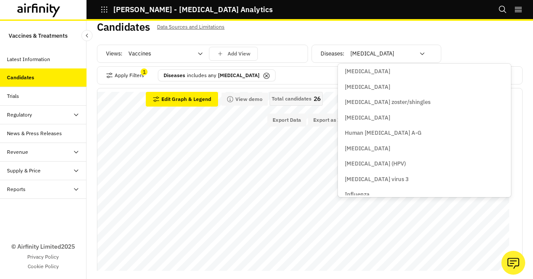
scroll to position [993, 0]
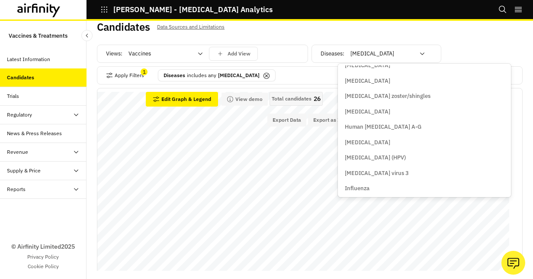
click at [390, 138] on p "[MEDICAL_DATA]" at bounding box center [367, 142] width 45 height 9
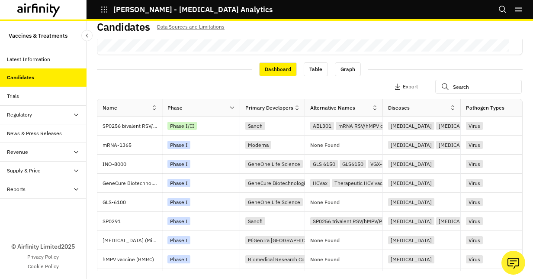
scroll to position [0, 0]
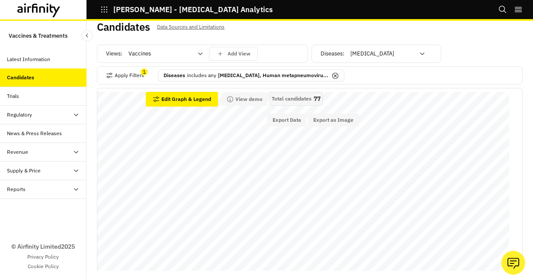
click at [332, 76] on icon at bounding box center [335, 75] width 7 height 7
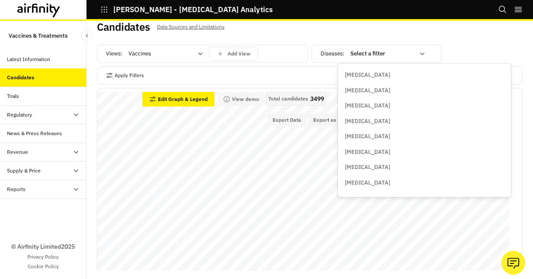
click at [419, 53] on icon at bounding box center [422, 53] width 7 height 7
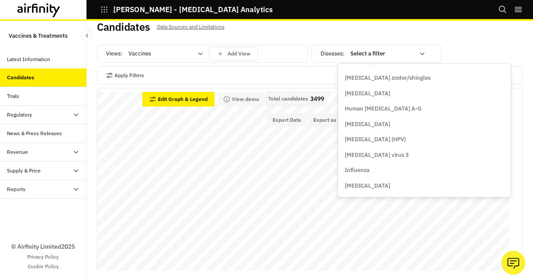
scroll to position [1017, 0]
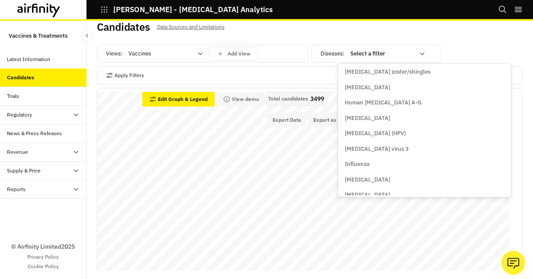
click at [390, 118] on p "[MEDICAL_DATA]" at bounding box center [367, 118] width 45 height 9
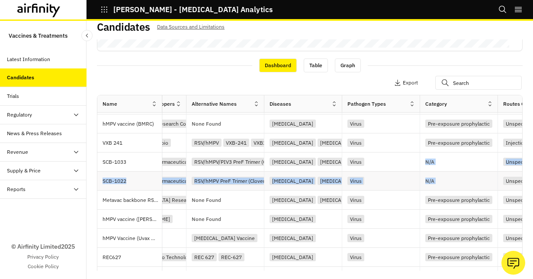
scroll to position [55, 179]
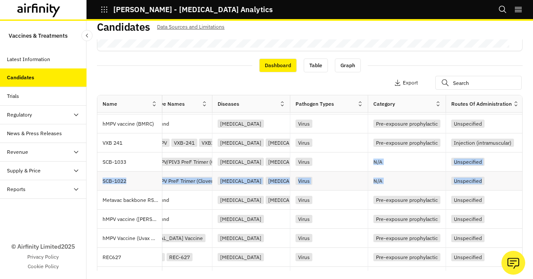
drag, startPoint x: 509, startPoint y: 165, endPoint x: 506, endPoint y: 174, distance: 9.5
click at [506, 174] on div "Name Phase Primary Developers Alternative Names Diseases Pathogen Types Categor…" at bounding box center [310, 203] width 426 height 216
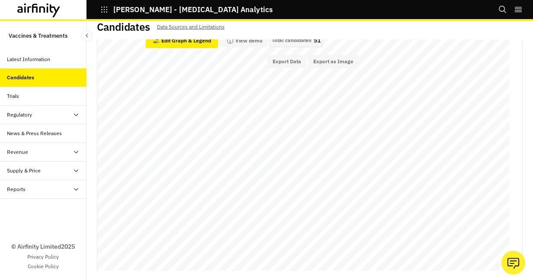
scroll to position [0, 0]
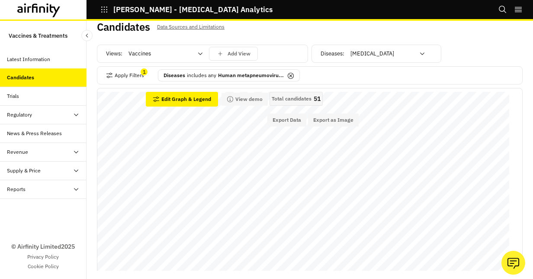
click at [287, 74] on icon at bounding box center [290, 75] width 7 height 7
click at [419, 55] on icon at bounding box center [422, 53] width 7 height 7
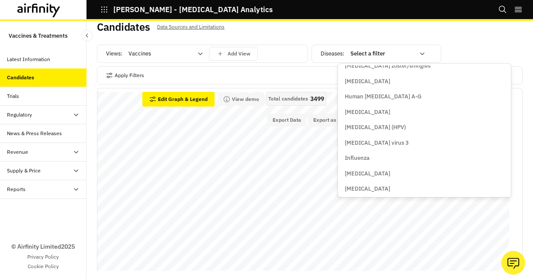
scroll to position [1030, 0]
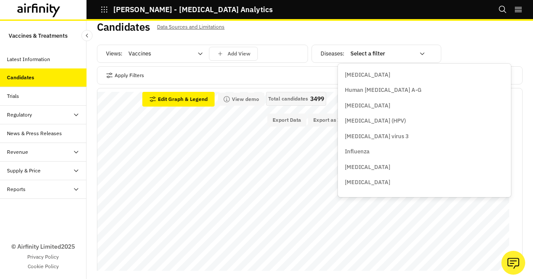
click at [403, 132] on p "[MEDICAL_DATA] virus 3" at bounding box center [377, 136] width 64 height 9
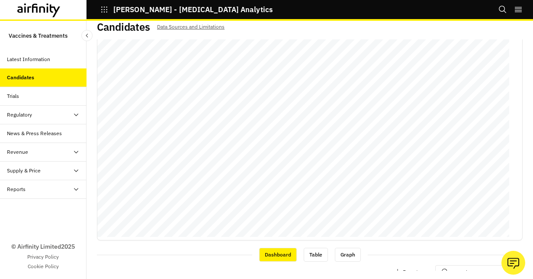
scroll to position [0, 0]
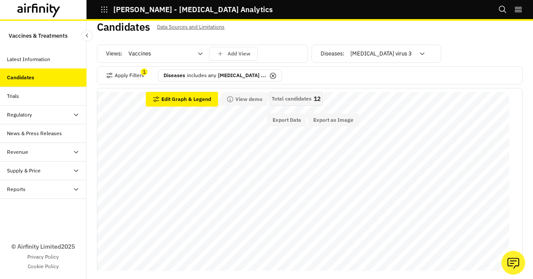
click at [277, 74] on icon at bounding box center [273, 75] width 7 height 7
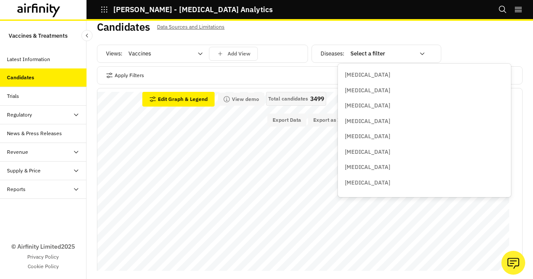
click at [420, 55] on icon at bounding box center [422, 53] width 4 height 3
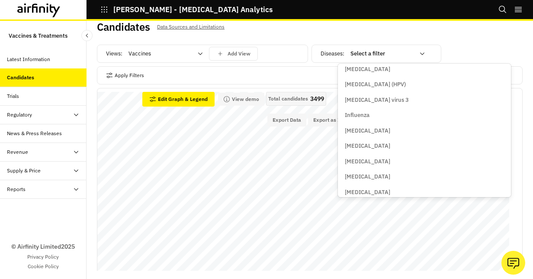
click at [361, 144] on p "[MEDICAL_DATA]" at bounding box center [367, 146] width 45 height 9
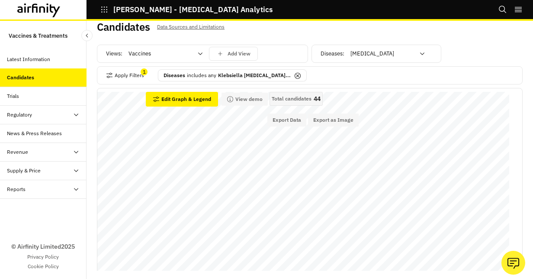
drag, startPoint x: 507, startPoint y: 87, endPoint x: 509, endPoint y: 134, distance: 46.8
click at [509, 134] on div "Views: Vaccines Add View Diseases : [MEDICAL_DATA] Apply Filters 1 Diseases inc…" at bounding box center [310, 154] width 426 height 231
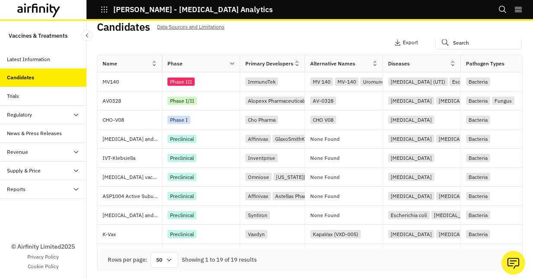
scroll to position [311, 0]
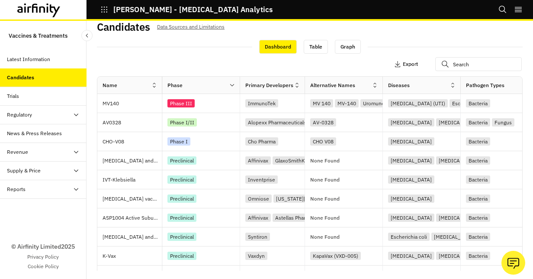
click at [394, 61] on icon "button" at bounding box center [397, 64] width 7 height 7
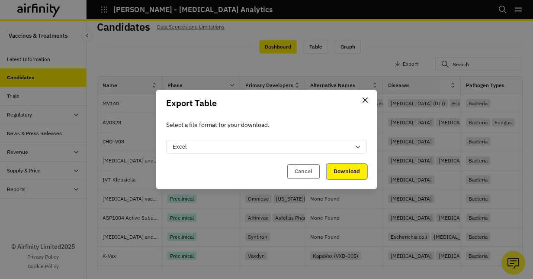
click at [356, 173] on button "Download" at bounding box center [347, 171] width 40 height 15
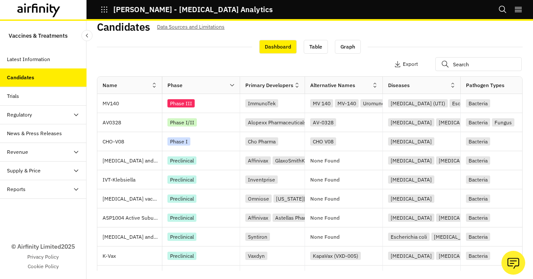
click at [519, 83] on div "Candidates Data Sources and Limitations Views: Vaccines Add View Diseases : [ME…" at bounding box center [310, 150] width 447 height 258
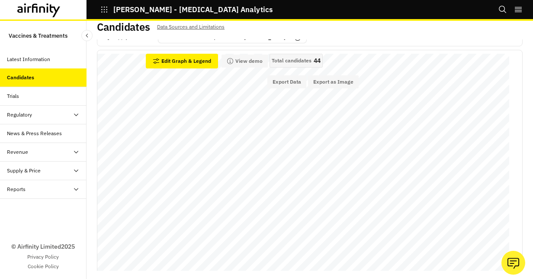
scroll to position [0, 0]
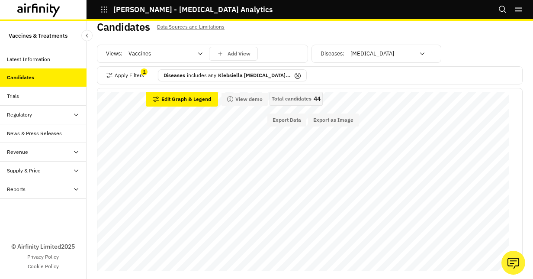
click at [296, 74] on icon at bounding box center [297, 75] width 3 height 3
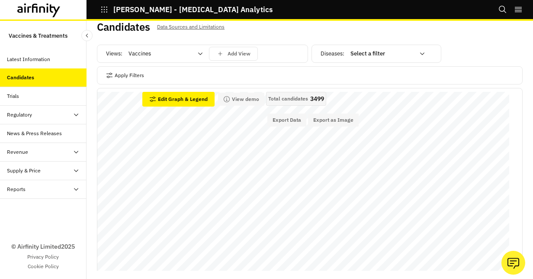
click at [419, 53] on icon at bounding box center [422, 53] width 7 height 7
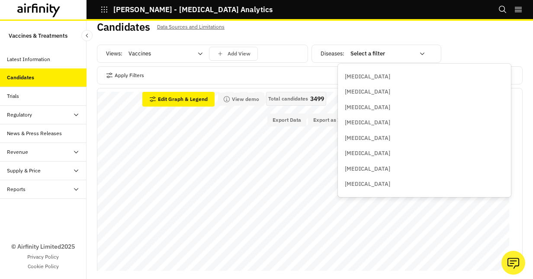
scroll to position [1194, 0]
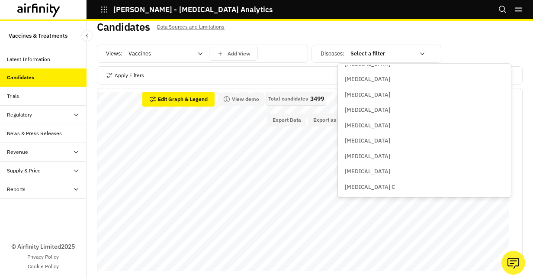
click at [366, 110] on p "[MEDICAL_DATA]" at bounding box center [367, 110] width 45 height 9
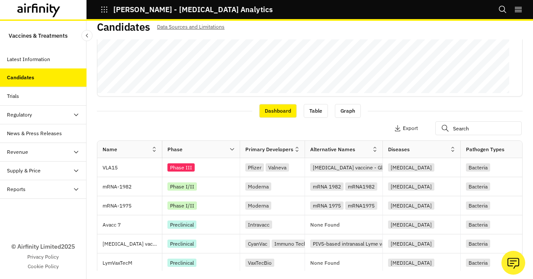
scroll to position [245, 0]
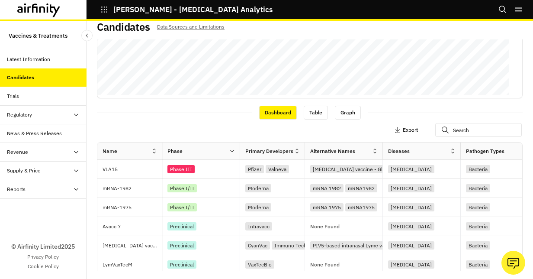
click at [403, 127] on p "Export" at bounding box center [410, 130] width 15 height 6
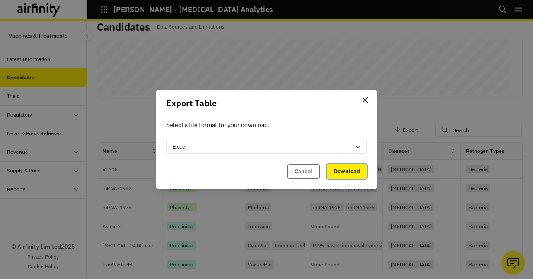
click at [355, 170] on button "Download" at bounding box center [347, 171] width 40 height 15
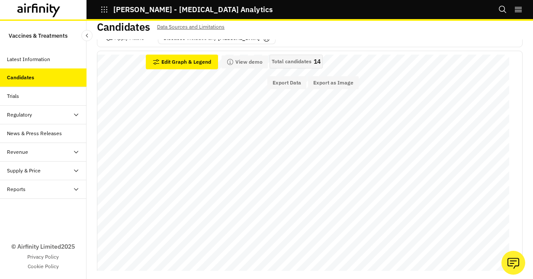
scroll to position [0, 0]
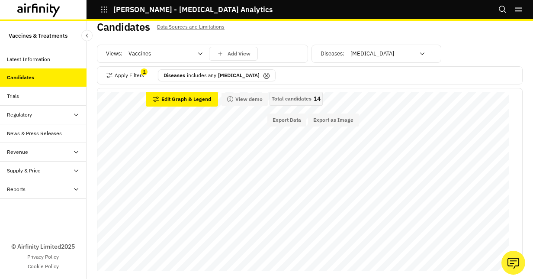
click at [263, 77] on icon at bounding box center [266, 75] width 7 height 7
click at [419, 51] on icon at bounding box center [422, 53] width 7 height 7
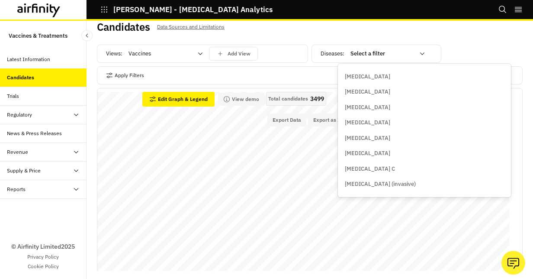
scroll to position [1243, 0]
click at [393, 155] on p "[MEDICAL_DATA] (invasive)" at bounding box center [380, 153] width 71 height 9
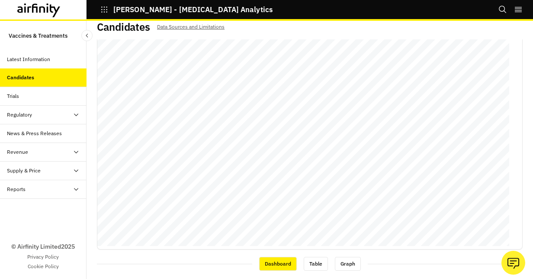
scroll to position [0, 0]
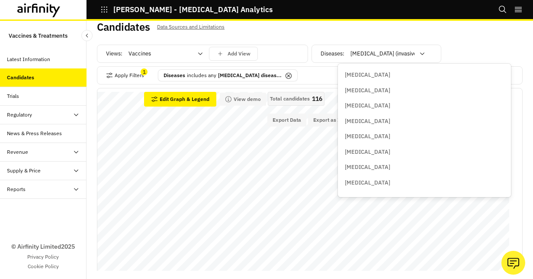
click at [420, 53] on icon at bounding box center [422, 53] width 4 height 3
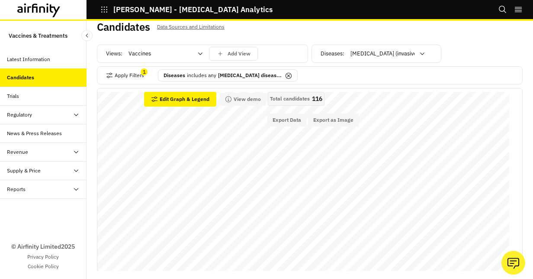
click at [285, 74] on icon at bounding box center [288, 75] width 7 height 7
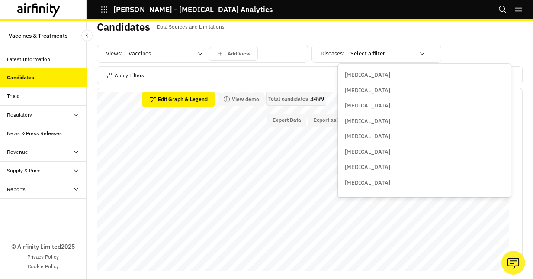
click at [419, 51] on icon at bounding box center [422, 53] width 7 height 7
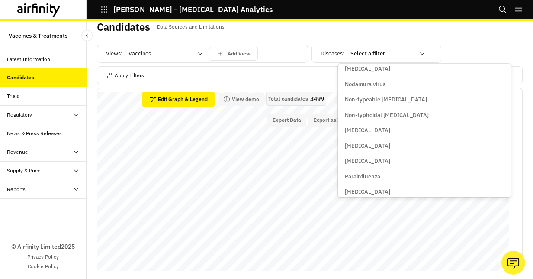
scroll to position [1426, 0]
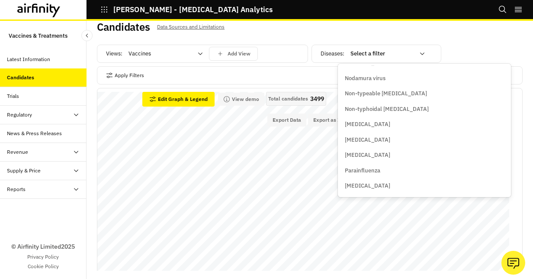
click at [360, 123] on p "[MEDICAL_DATA]" at bounding box center [367, 124] width 45 height 9
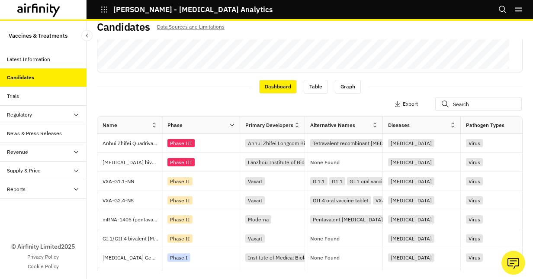
scroll to position [225, 0]
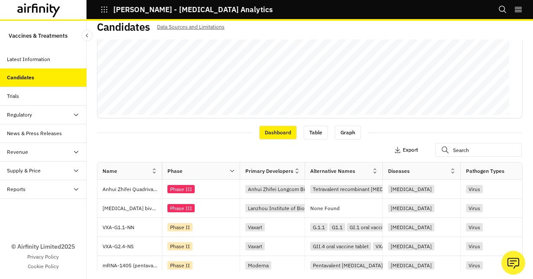
click at [403, 149] on p "Export" at bounding box center [410, 150] width 15 height 6
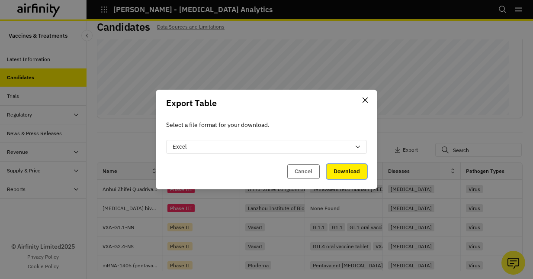
click at [347, 170] on button "Download" at bounding box center [347, 171] width 40 height 15
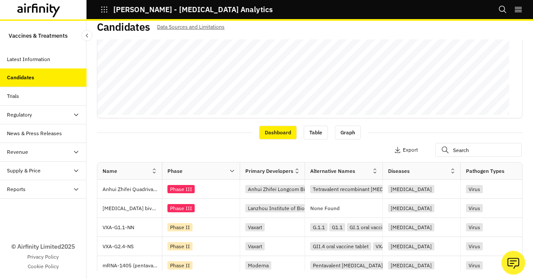
click at [521, 93] on div "Candidates Data Sources and Limitations Views: Vaccines Add View Diseases : [ME…" at bounding box center [310, 150] width 447 height 258
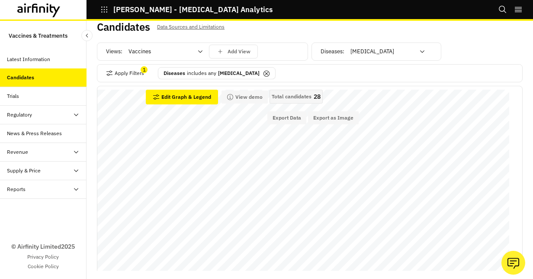
scroll to position [0, 0]
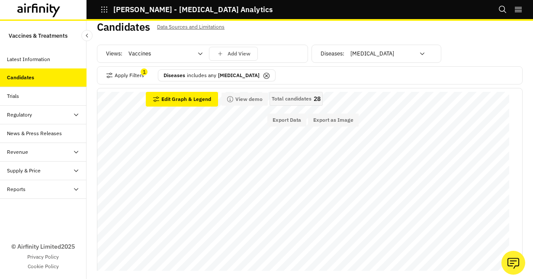
click at [263, 73] on icon at bounding box center [266, 75] width 7 height 7
click at [419, 52] on icon at bounding box center [422, 53] width 7 height 7
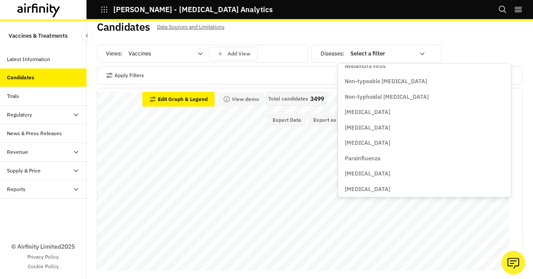
scroll to position [1456, 0]
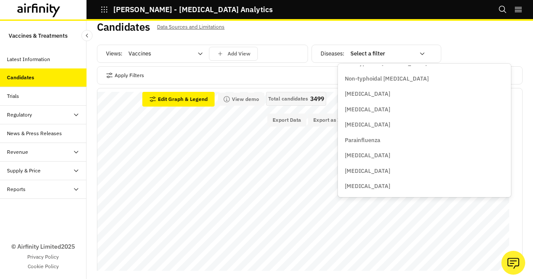
click at [367, 125] on p "[MEDICAL_DATA]" at bounding box center [367, 124] width 45 height 9
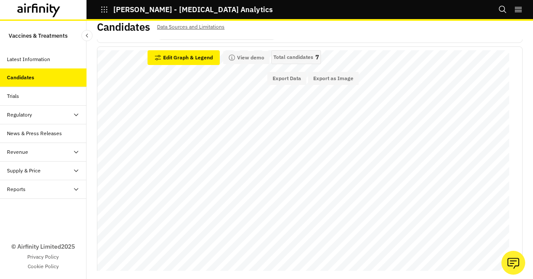
scroll to position [0, 0]
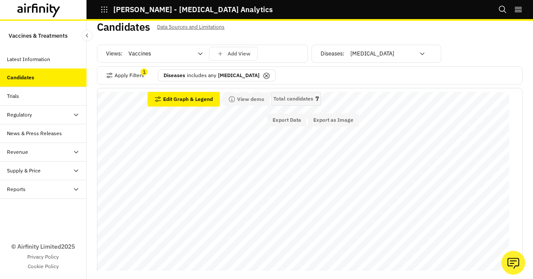
click at [420, 54] on icon at bounding box center [422, 53] width 4 height 3
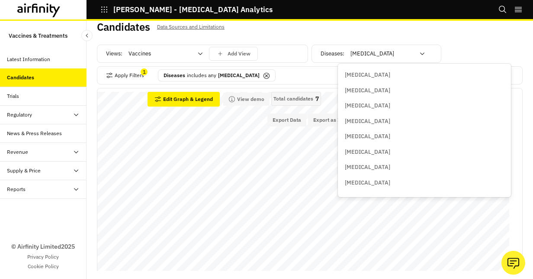
click at [420, 54] on icon at bounding box center [422, 53] width 4 height 3
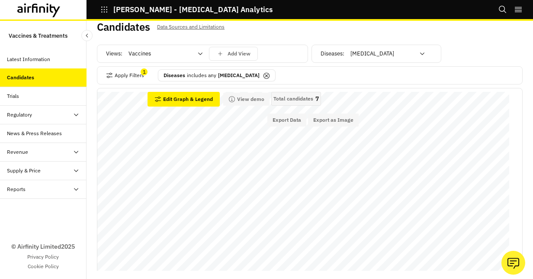
click at [263, 76] on icon at bounding box center [266, 75] width 7 height 7
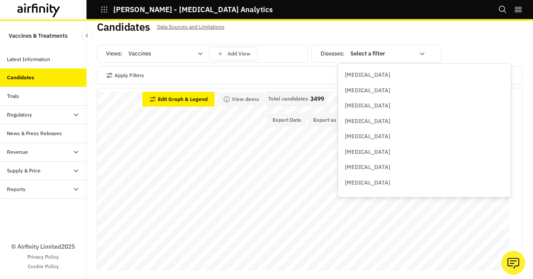
click at [419, 52] on icon at bounding box center [422, 53] width 7 height 7
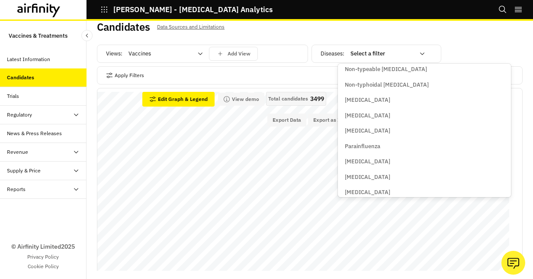
scroll to position [1480, 0]
click at [364, 117] on p "Parainfluenza" at bounding box center [362, 116] width 35 height 9
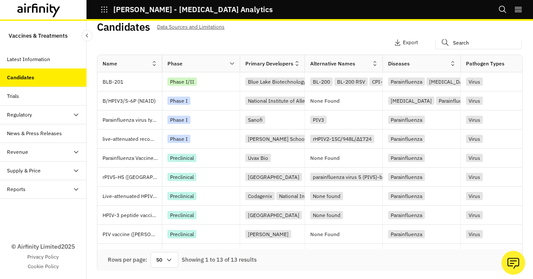
scroll to position [236, 0]
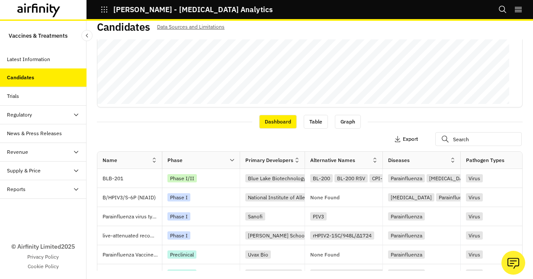
click at [403, 137] on p "Export" at bounding box center [410, 139] width 15 height 6
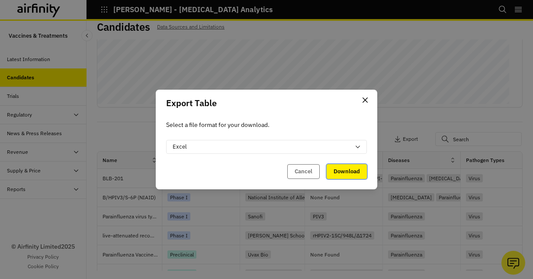
click at [342, 173] on button "Download" at bounding box center [347, 171] width 40 height 15
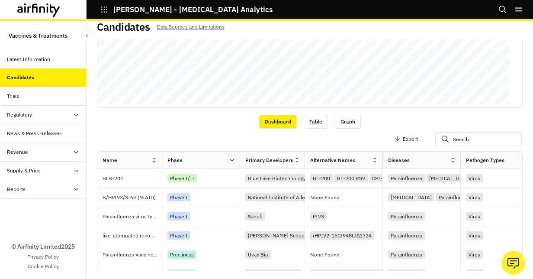
click at [219, 109] on div "Views: Vaccines Add View Diseases : Parainfluenza Apply Filters 1 Diseases incl…" at bounding box center [310, 154] width 426 height 231
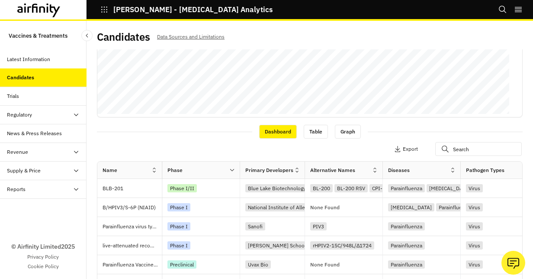
scroll to position [0, 0]
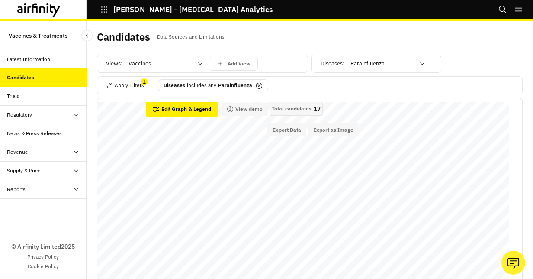
click at [256, 86] on icon at bounding box center [259, 85] width 7 height 7
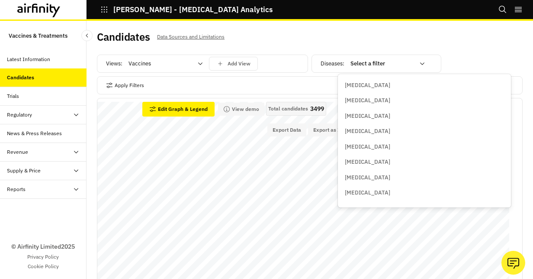
click at [419, 64] on icon at bounding box center [422, 63] width 7 height 7
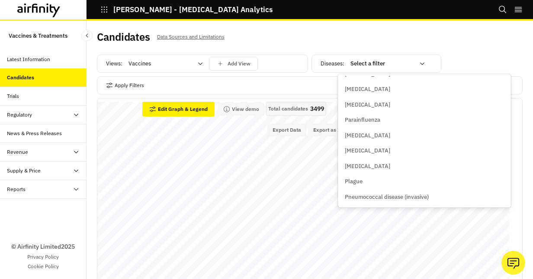
scroll to position [1492, 0]
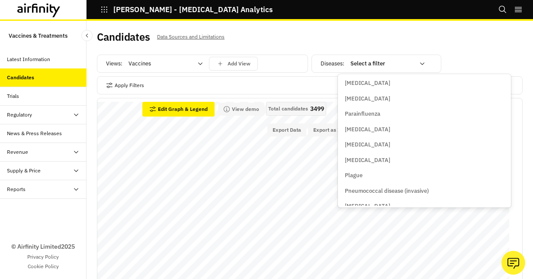
click at [371, 139] on div "[MEDICAL_DATA]" at bounding box center [425, 145] width 170 height 16
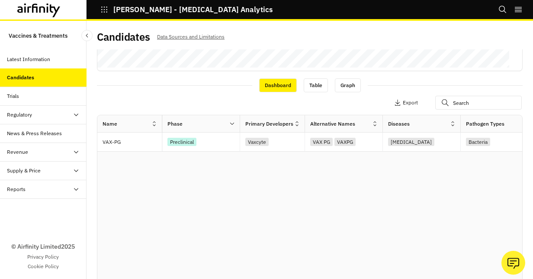
scroll to position [0, 0]
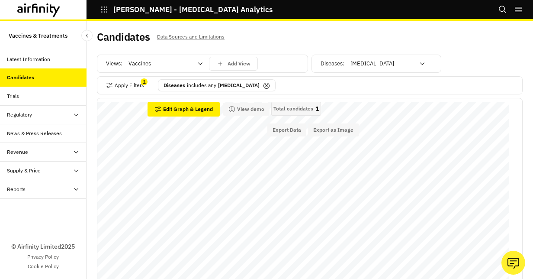
click at [265, 85] on icon at bounding box center [266, 85] width 3 height 3
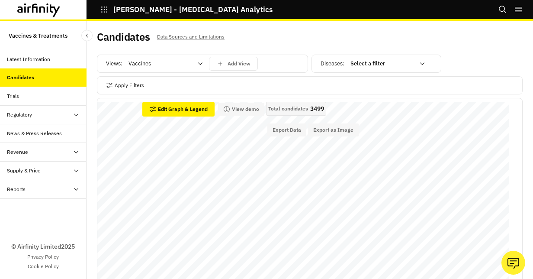
click at [419, 63] on icon at bounding box center [422, 63] width 7 height 7
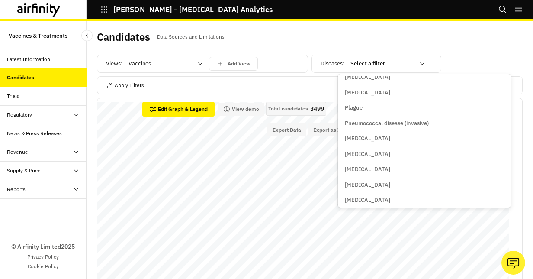
scroll to position [1523, 0]
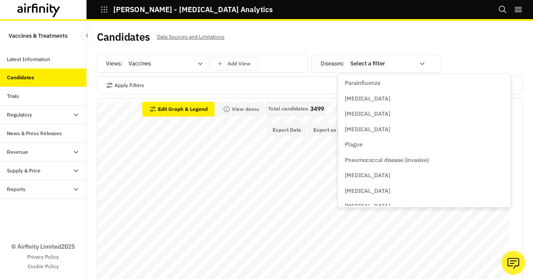
click at [349, 126] on p "[MEDICAL_DATA]" at bounding box center [367, 129] width 45 height 9
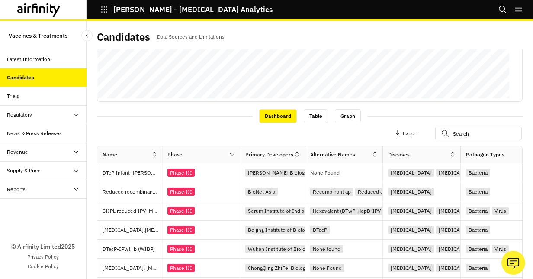
scroll to position [261, 0]
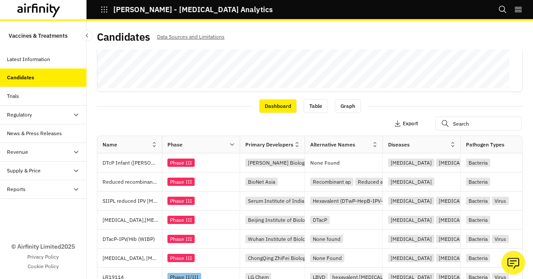
click at [403, 120] on p "Export" at bounding box center [410, 123] width 15 height 6
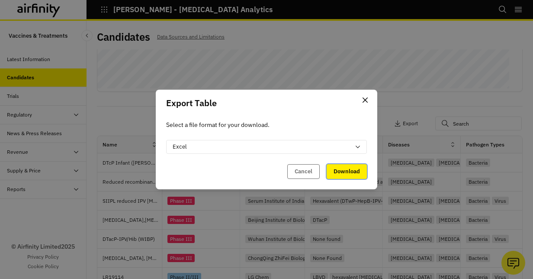
click at [352, 170] on button "Download" at bounding box center [347, 171] width 40 height 15
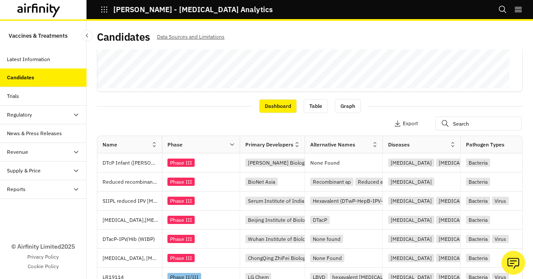
click at [316, 119] on button "Apply Filters" at bounding box center [324, 123] width 38 height 14
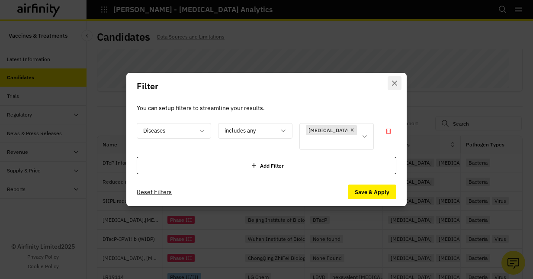
click at [395, 86] on icon "Close" at bounding box center [394, 83] width 5 height 5
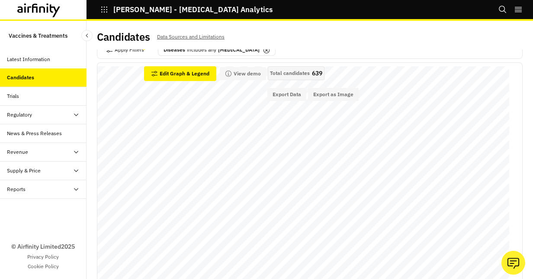
scroll to position [0, 0]
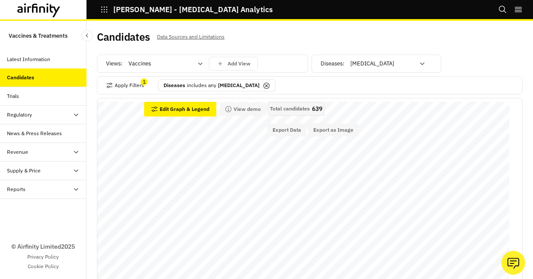
click at [264, 84] on icon at bounding box center [267, 86] width 6 height 6
click at [419, 61] on icon at bounding box center [422, 63] width 7 height 7
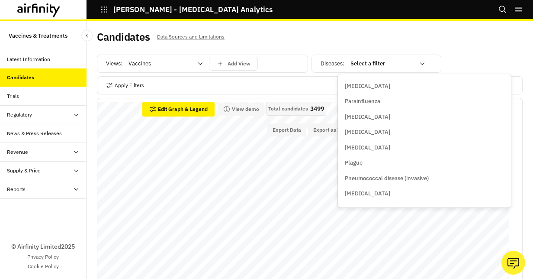
scroll to position [1529, 0]
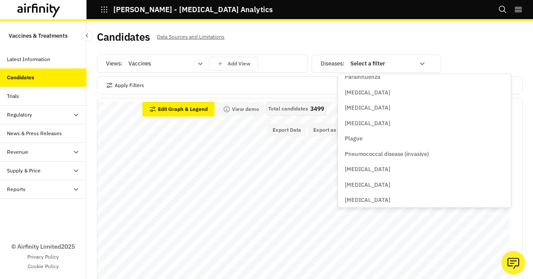
click at [409, 151] on p "Pneumococcal disease (invasive)" at bounding box center [387, 154] width 84 height 9
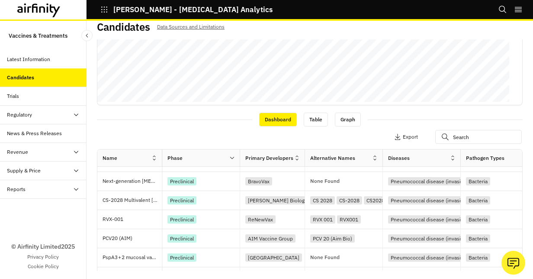
scroll to position [332, 0]
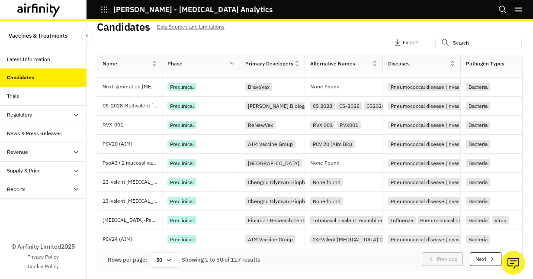
drag, startPoint x: 509, startPoint y: 239, endPoint x: 509, endPoint y: 231, distance: 8.2
click at [509, 231] on div "Name Phase Primary Developers Alternative Names Diseases Pathogen Types Categor…" at bounding box center [310, 163] width 426 height 216
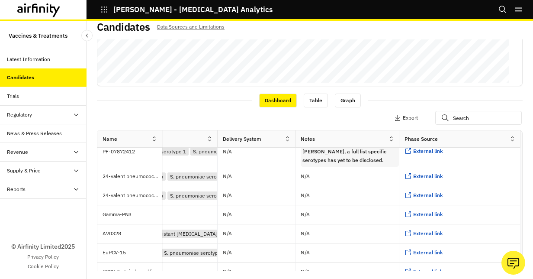
scroll to position [238, 0]
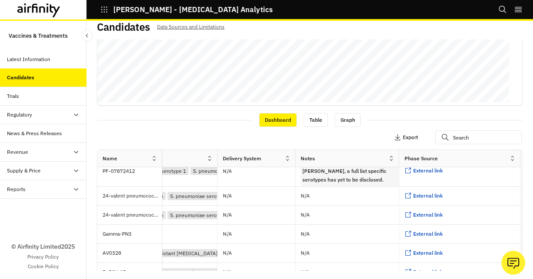
click at [403, 134] on p "Export" at bounding box center [410, 137] width 15 height 6
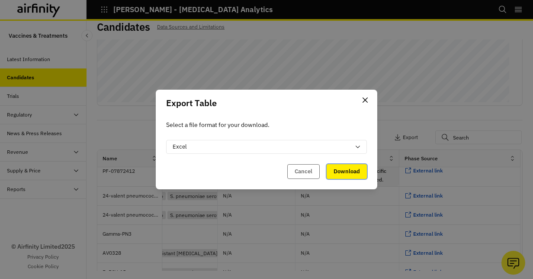
click at [348, 172] on button "Download" at bounding box center [347, 171] width 40 height 15
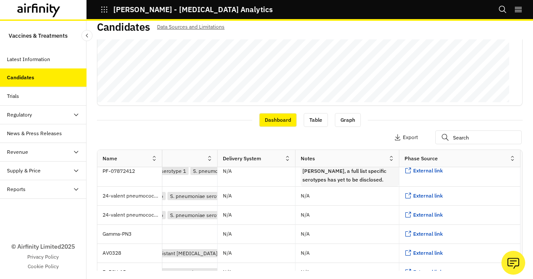
drag, startPoint x: 208, startPoint y: 131, endPoint x: 229, endPoint y: 132, distance: 20.4
click at [208, 131] on div "Apply Filters 1 Columns Export" at bounding box center [310, 138] width 426 height 23
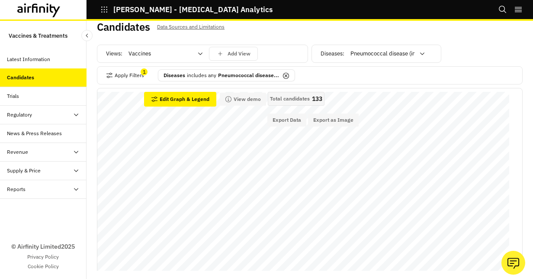
click at [285, 74] on icon at bounding box center [286, 75] width 7 height 7
click at [419, 51] on icon at bounding box center [422, 53] width 7 height 7
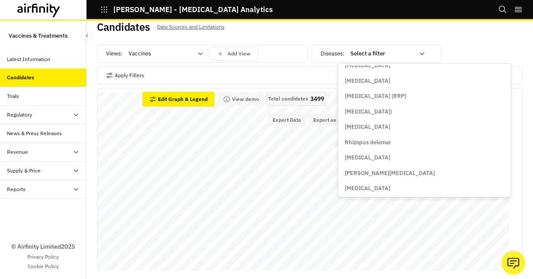
scroll to position [1706, 0]
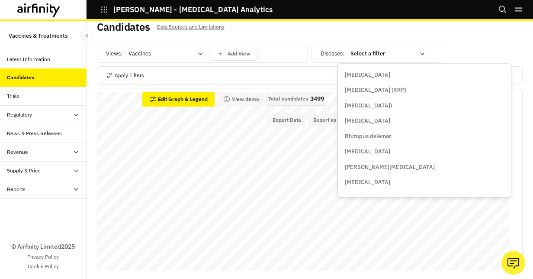
click at [364, 122] on p "[MEDICAL_DATA]" at bounding box center [367, 120] width 45 height 9
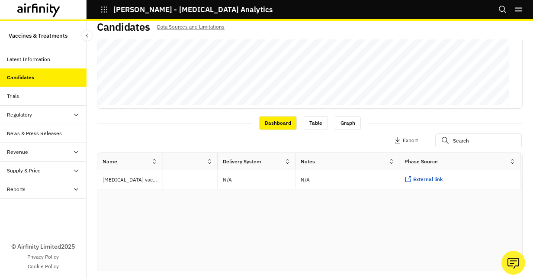
scroll to position [235, 0]
click at [413, 177] on span "External link" at bounding box center [428, 178] width 30 height 6
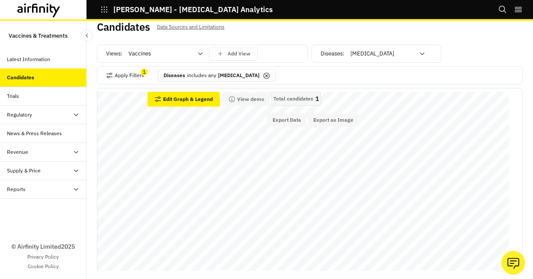
click at [254, 75] on div "Diseases includes any [MEDICAL_DATA]" at bounding box center [217, 75] width 118 height 13
click at [265, 75] on icon at bounding box center [266, 75] width 3 height 3
click at [419, 53] on icon at bounding box center [422, 53] width 7 height 7
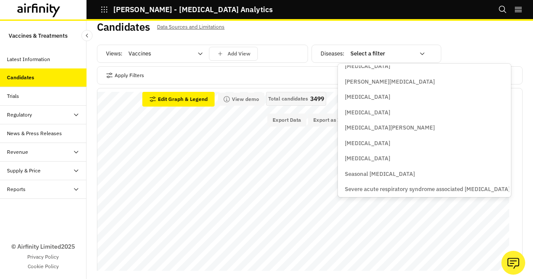
scroll to position [1736, 0]
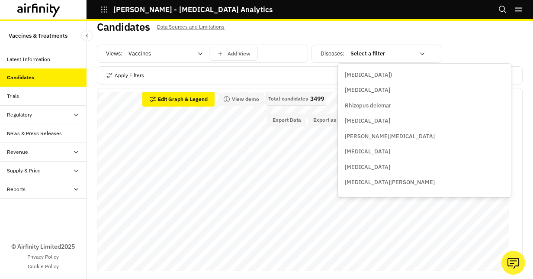
click at [351, 152] on p "[MEDICAL_DATA]" at bounding box center [367, 151] width 45 height 9
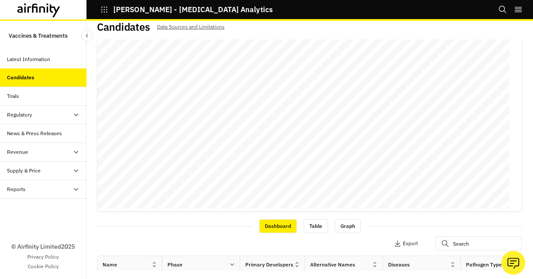
scroll to position [195, 0]
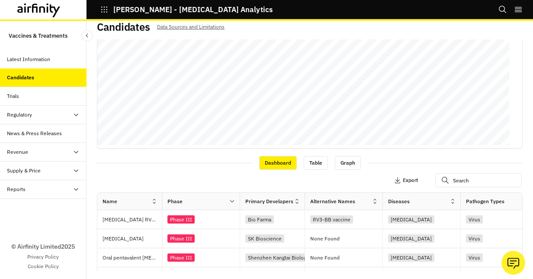
click at [403, 179] on p "Export" at bounding box center [410, 180] width 15 height 6
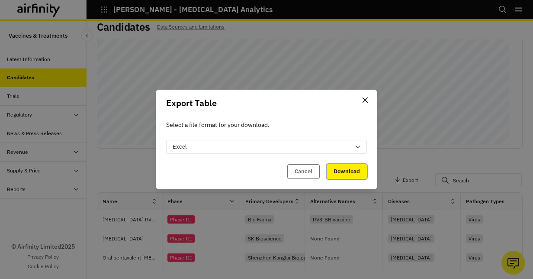
click at [359, 175] on button "Download" at bounding box center [347, 171] width 40 height 15
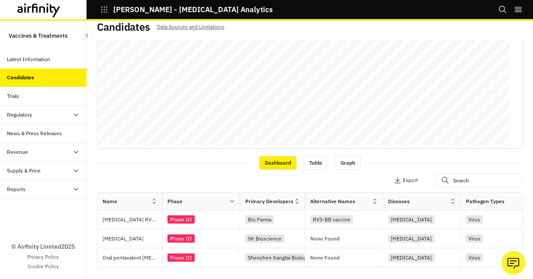
click at [206, 170] on div "Apply Filters 1 Columns Export" at bounding box center [310, 181] width 426 height 23
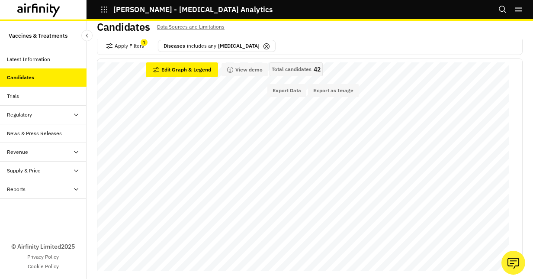
scroll to position [0, 0]
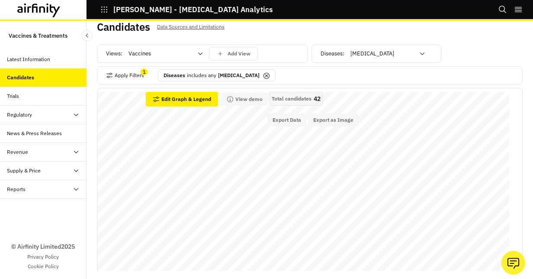
click at [265, 75] on icon at bounding box center [266, 75] width 3 height 3
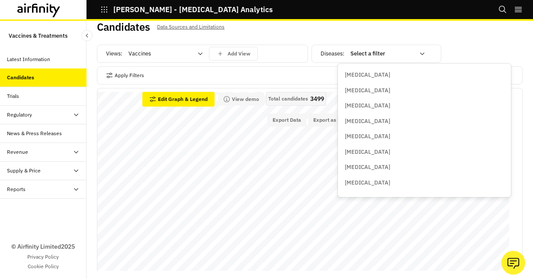
click at [419, 53] on icon at bounding box center [422, 53] width 7 height 7
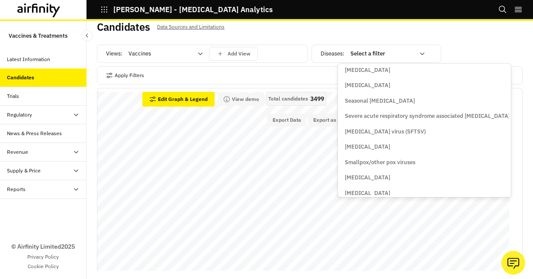
scroll to position [1883, 0]
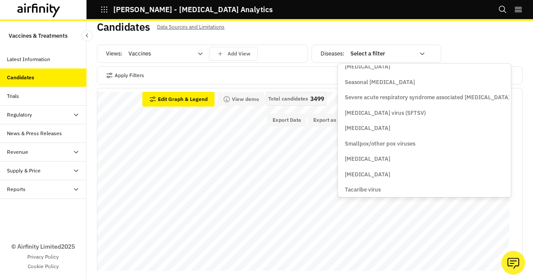
click at [390, 159] on p "[MEDICAL_DATA]" at bounding box center [367, 159] width 45 height 9
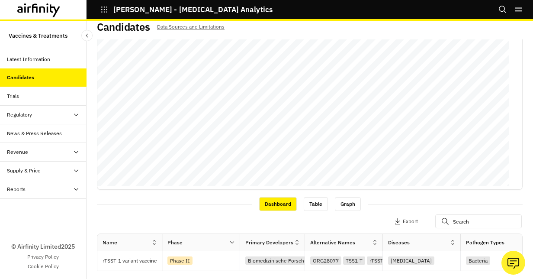
scroll to position [154, 0]
click at [403, 219] on p "Export" at bounding box center [410, 221] width 15 height 6
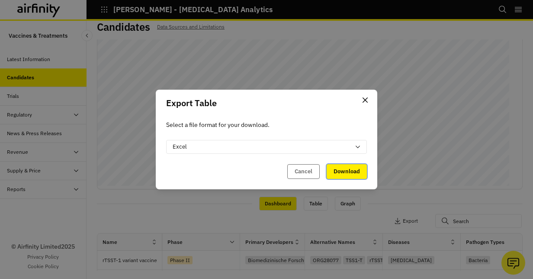
click at [351, 174] on button "Download" at bounding box center [347, 171] width 40 height 15
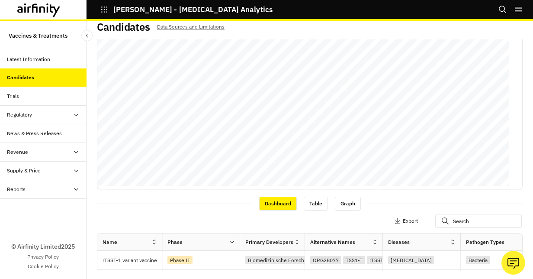
click at [204, 203] on div at bounding box center [174, 203] width 155 height 0
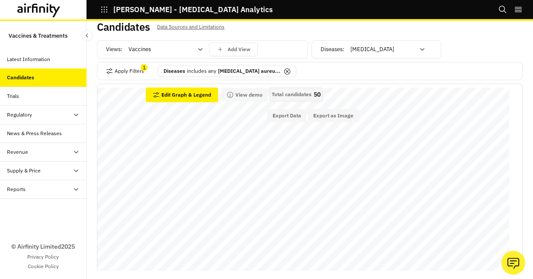
scroll to position [0, 0]
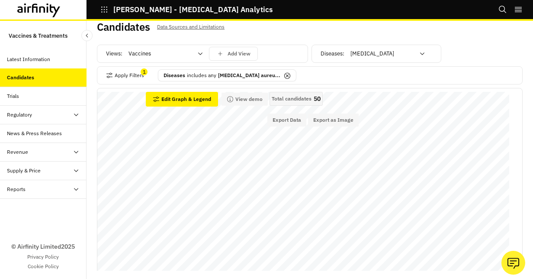
click at [284, 77] on icon at bounding box center [287, 76] width 6 height 6
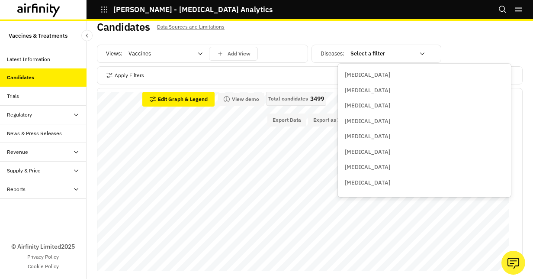
click at [419, 51] on icon at bounding box center [422, 53] width 7 height 7
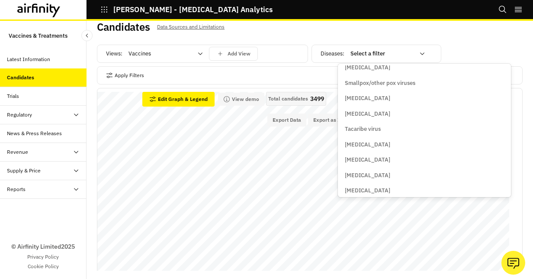
scroll to position [1949, 0]
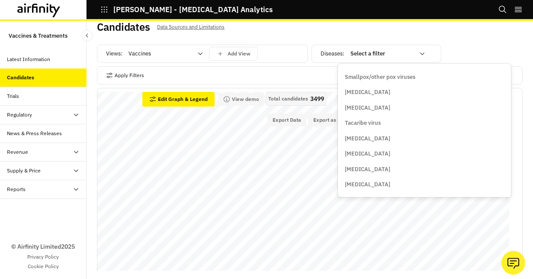
click at [351, 109] on p "[MEDICAL_DATA]" at bounding box center [367, 107] width 45 height 9
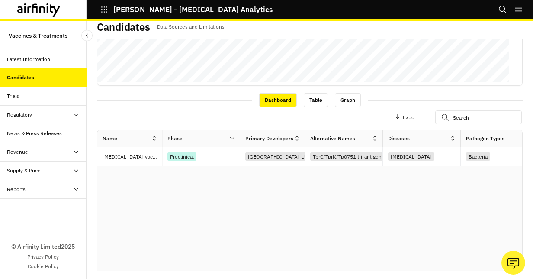
scroll to position [259, 0]
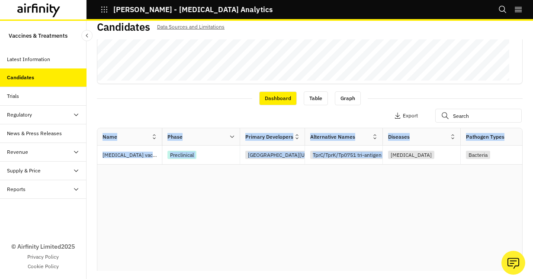
drag, startPoint x: 340, startPoint y: 161, endPoint x: 357, endPoint y: 164, distance: 17.1
click at [357, 164] on div "Name Phase Primary Developers Alternative Names Diseases Pathogen Types Categor…" at bounding box center [309, 225] width 425 height 194
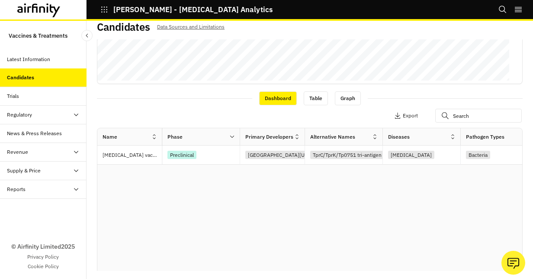
click at [342, 198] on div "Name Phase Primary Developers Alternative Names Diseases Pathogen Types Categor…" at bounding box center [309, 225] width 425 height 194
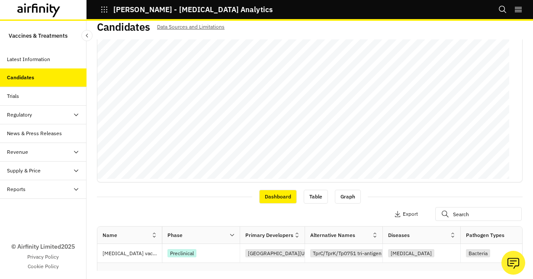
scroll to position [162, 0]
click at [394, 208] on button "Export" at bounding box center [406, 213] width 24 height 14
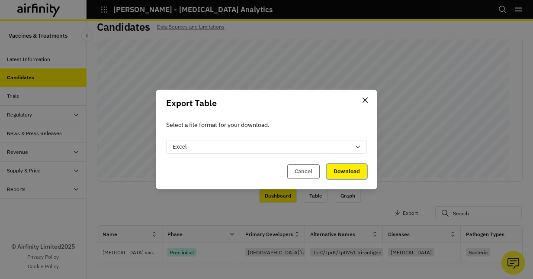
click at [356, 175] on button "Download" at bounding box center [347, 171] width 40 height 15
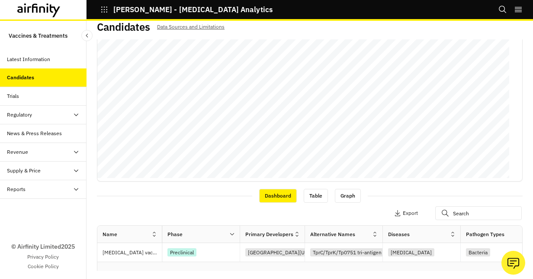
click at [193, 198] on div "Dashboard Table Graph" at bounding box center [310, 195] width 426 height 15
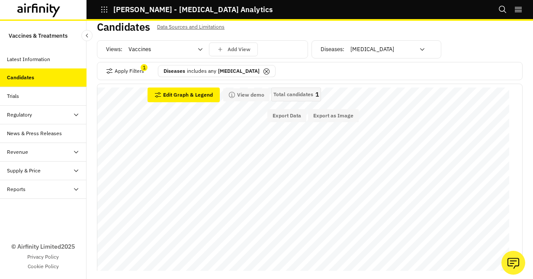
scroll to position [0, 0]
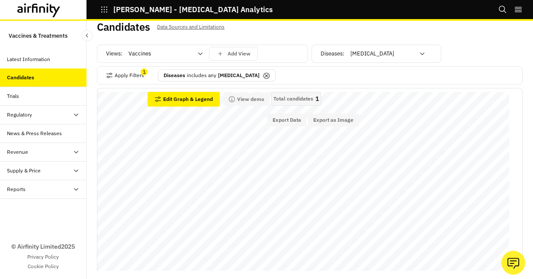
click at [263, 74] on icon at bounding box center [266, 75] width 7 height 7
click at [419, 51] on icon at bounding box center [422, 53] width 7 height 7
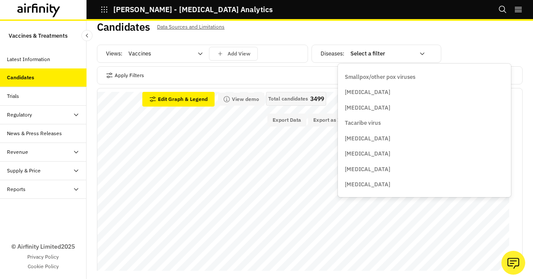
scroll to position [1986, 0]
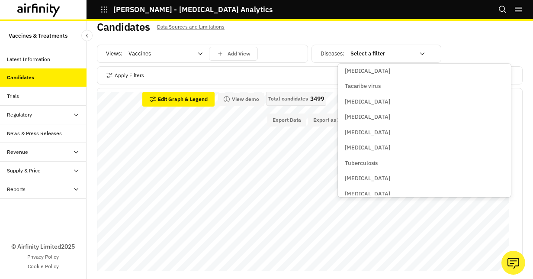
click at [357, 145] on p "[MEDICAL_DATA]" at bounding box center [367, 147] width 45 height 9
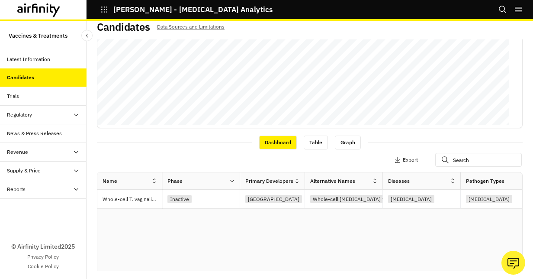
scroll to position [0, 0]
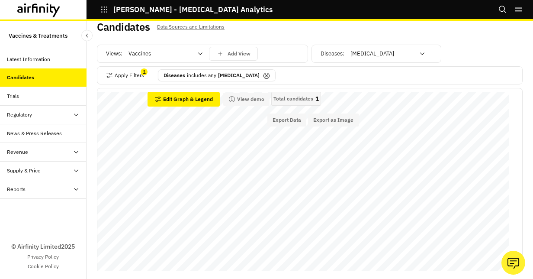
click at [263, 73] on icon at bounding box center [266, 75] width 7 height 7
click at [419, 55] on icon at bounding box center [422, 53] width 7 height 7
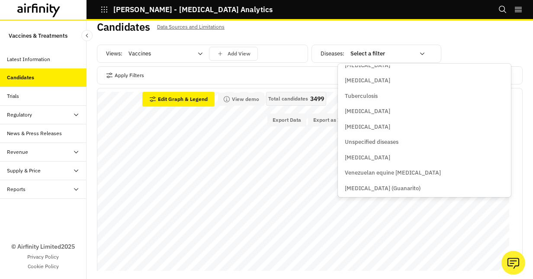
scroll to position [2126, 0]
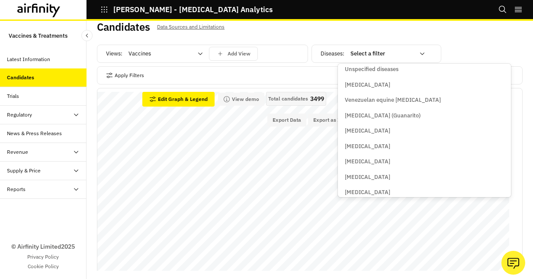
click at [365, 81] on p "[MEDICAL_DATA]" at bounding box center [367, 85] width 45 height 9
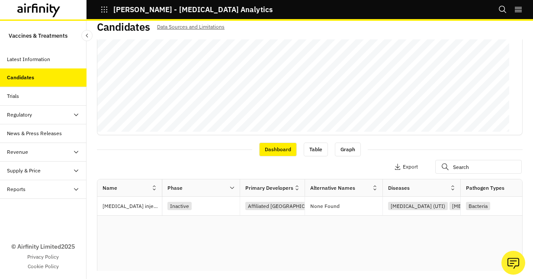
scroll to position [0, 0]
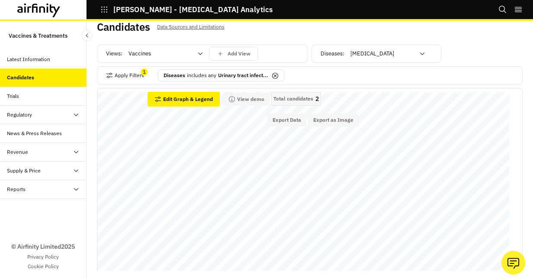
click at [275, 73] on icon at bounding box center [275, 75] width 7 height 7
click at [419, 54] on icon at bounding box center [422, 53] width 7 height 7
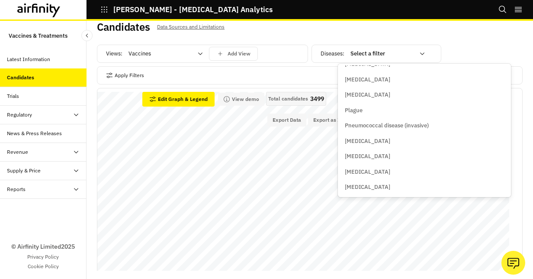
scroll to position [1584, 0]
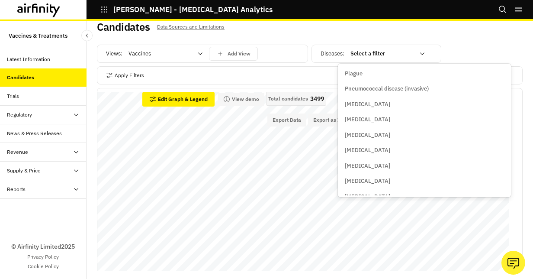
click at [390, 146] on p "[MEDICAL_DATA]" at bounding box center [367, 150] width 45 height 9
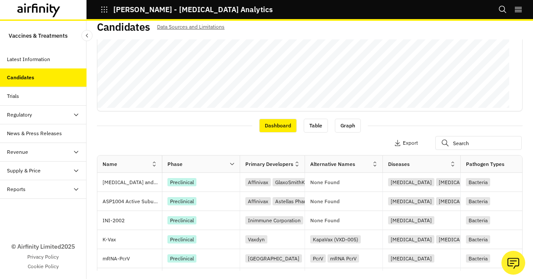
scroll to position [261, 0]
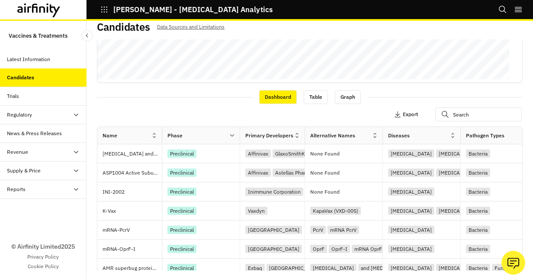
click at [403, 112] on p "Export" at bounding box center [410, 114] width 15 height 6
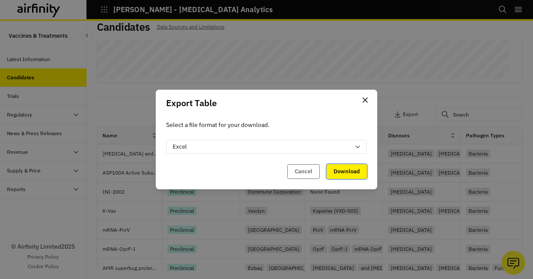
click at [338, 174] on button "Download" at bounding box center [347, 171] width 40 height 15
